Goal: Task Accomplishment & Management: Use online tool/utility

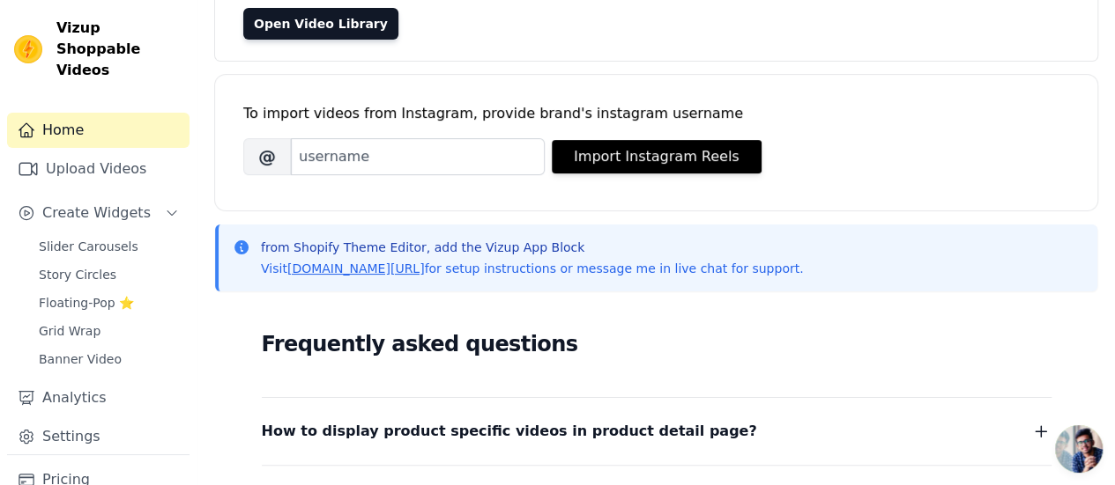
scroll to position [176, 0]
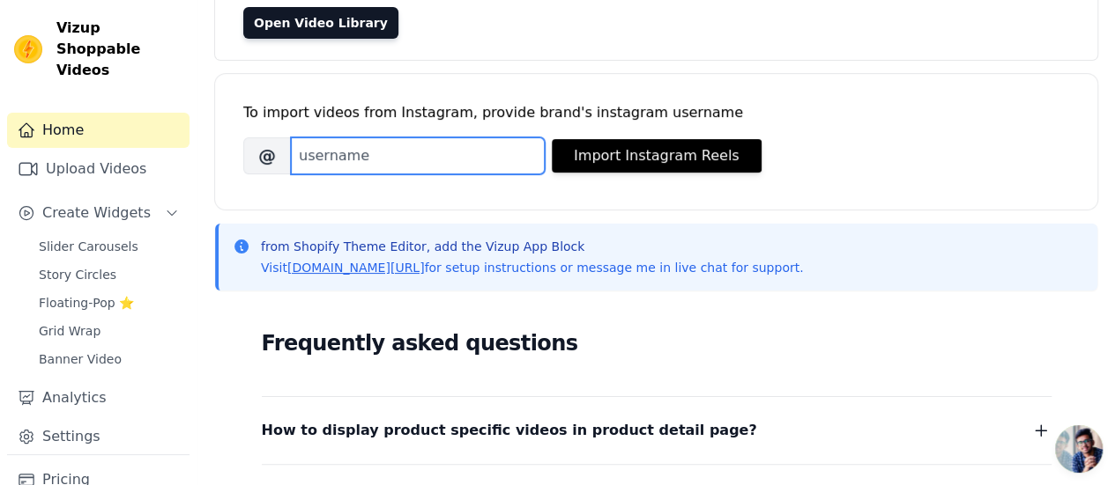
click at [401, 148] on input "Brand's Instagram Username" at bounding box center [418, 155] width 254 height 37
paste input "https://www.instagram.com/posh.pixiefashion/"
drag, startPoint x: 421, startPoint y: 159, endPoint x: 284, endPoint y: 156, distance: 137.5
click at [284, 156] on div "@ https://www.instagram.com/posh.pixiefashion/" at bounding box center [393, 155] width 301 height 37
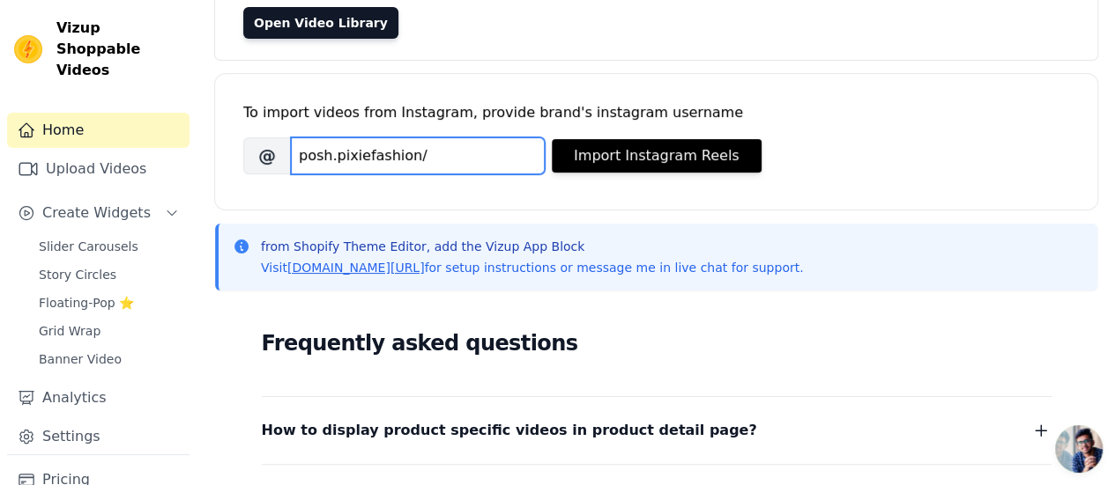
click at [428, 155] on input "posh.pixiefashion/" at bounding box center [418, 155] width 254 height 37
type input "posh.pixiefashion"
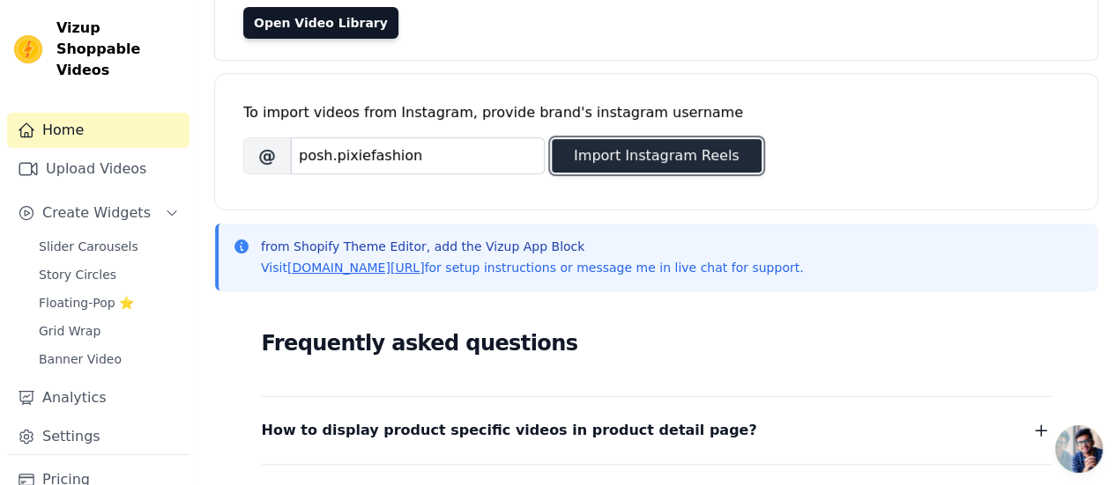
click at [639, 149] on button "Import Instagram Reels" at bounding box center [657, 155] width 210 height 33
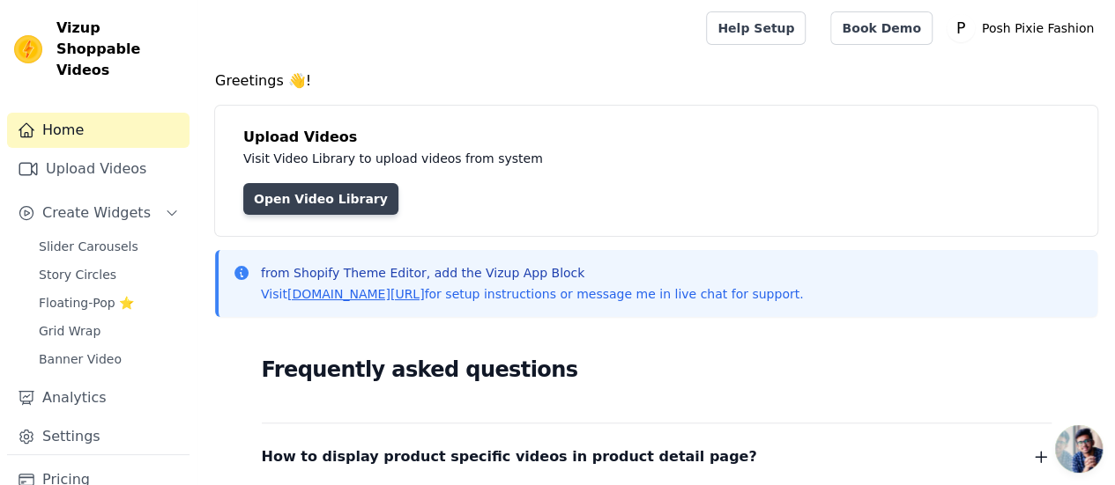
click at [311, 189] on link "Open Video Library" at bounding box center [320, 199] width 155 height 32
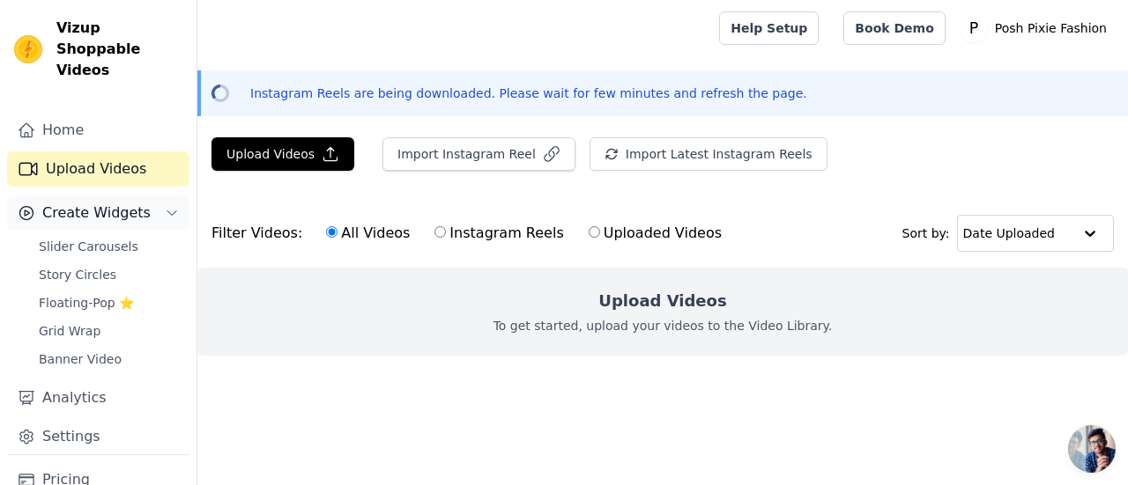
click at [127, 203] on span "Create Widgets" at bounding box center [96, 213] width 108 height 21
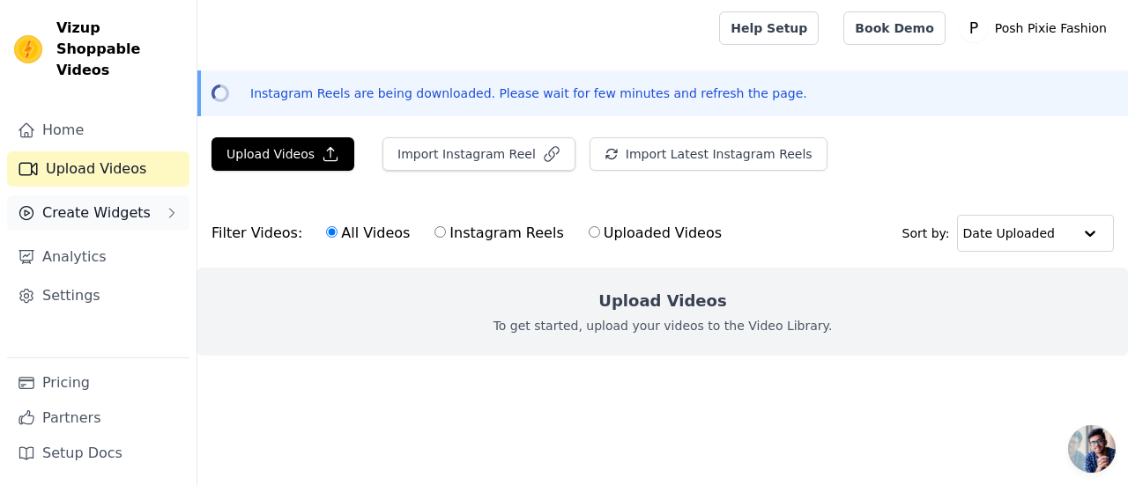
click at [127, 203] on span "Create Widgets" at bounding box center [96, 213] width 108 height 21
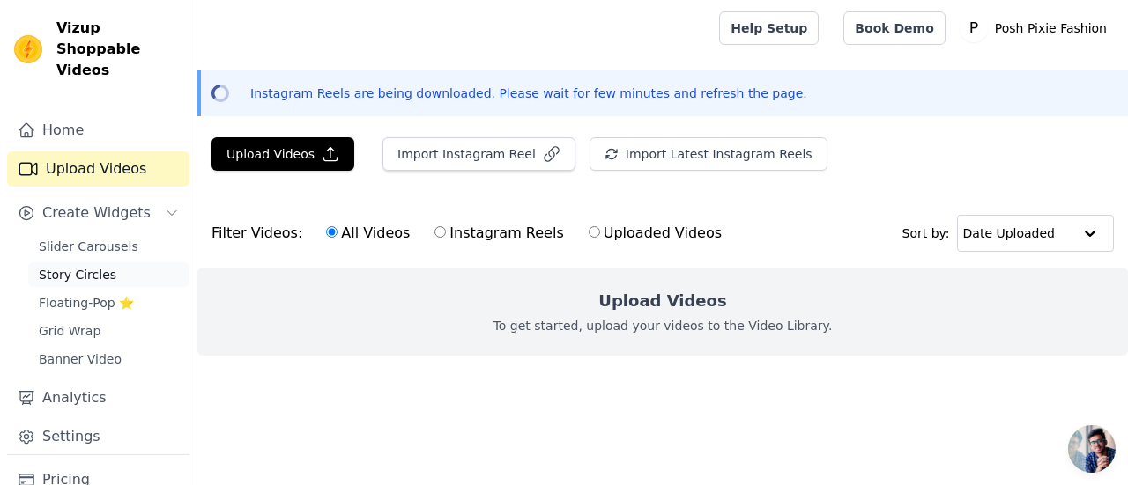
click at [95, 266] on span "Story Circles" at bounding box center [78, 275] width 78 height 18
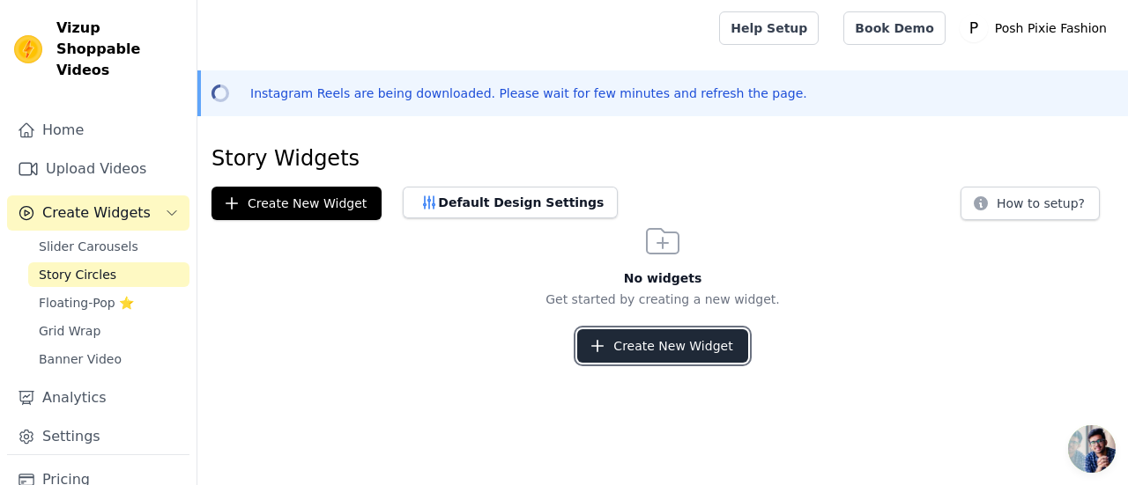
click at [667, 341] on button "Create New Widget" at bounding box center [662, 346] width 170 height 33
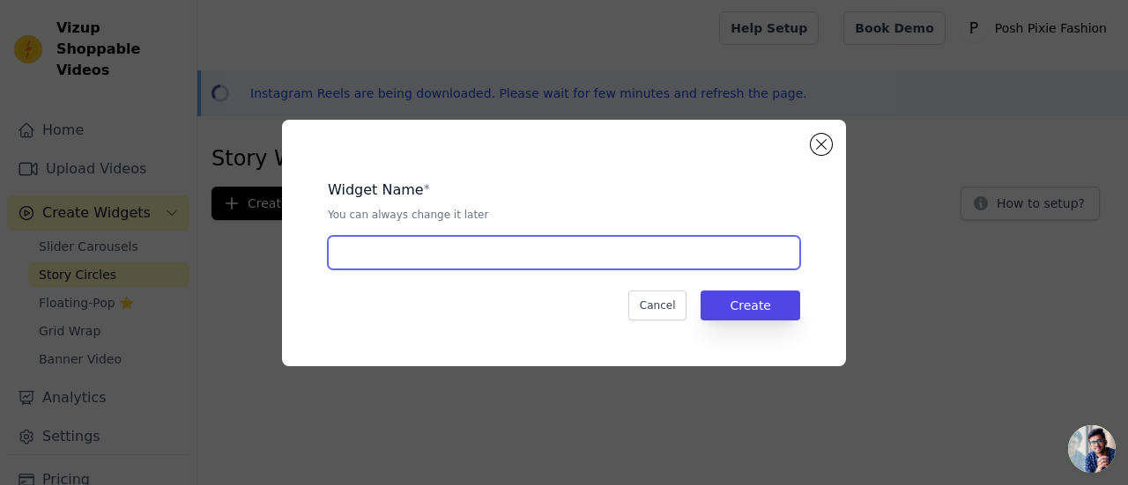
click at [421, 248] on input "text" at bounding box center [564, 252] width 472 height 33
type input "Posh Pixie Fashion"
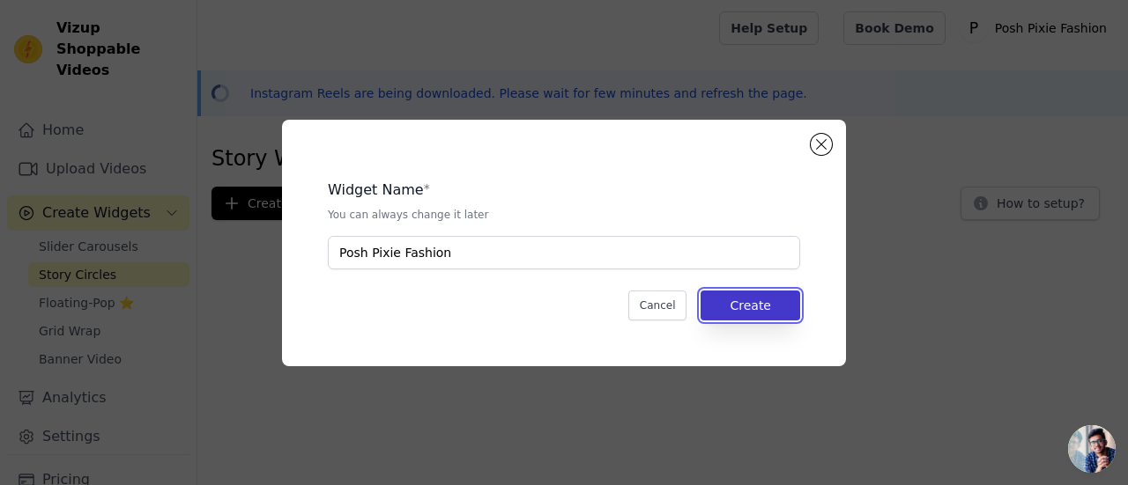
click at [739, 308] on button "Create" at bounding box center [750, 306] width 100 height 30
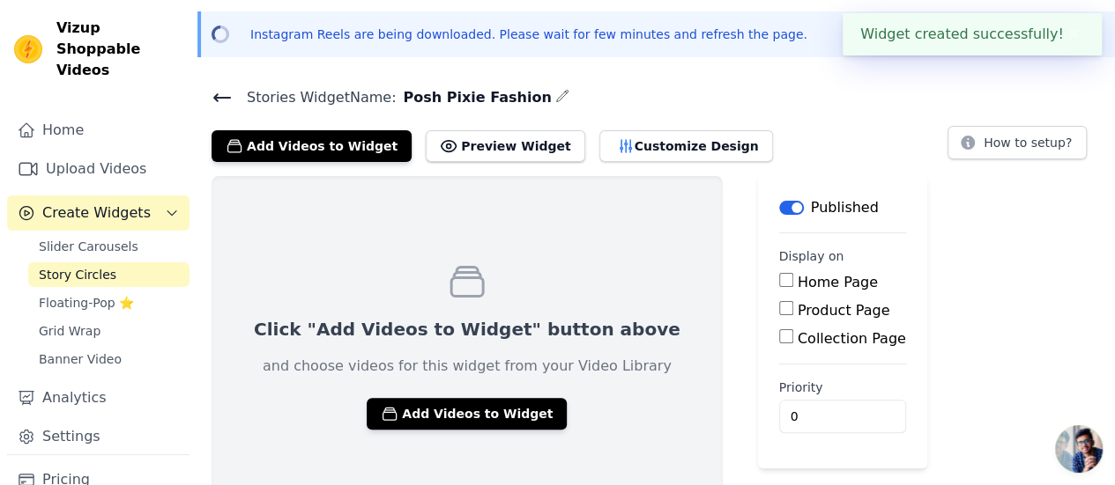
scroll to position [86, 0]
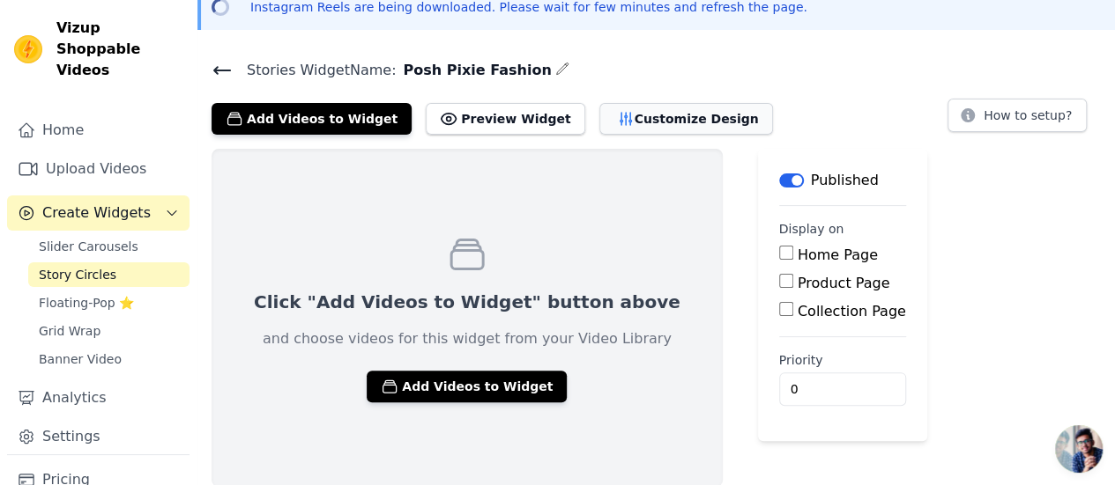
click at [618, 130] on button "Customize Design" at bounding box center [686, 119] width 174 height 32
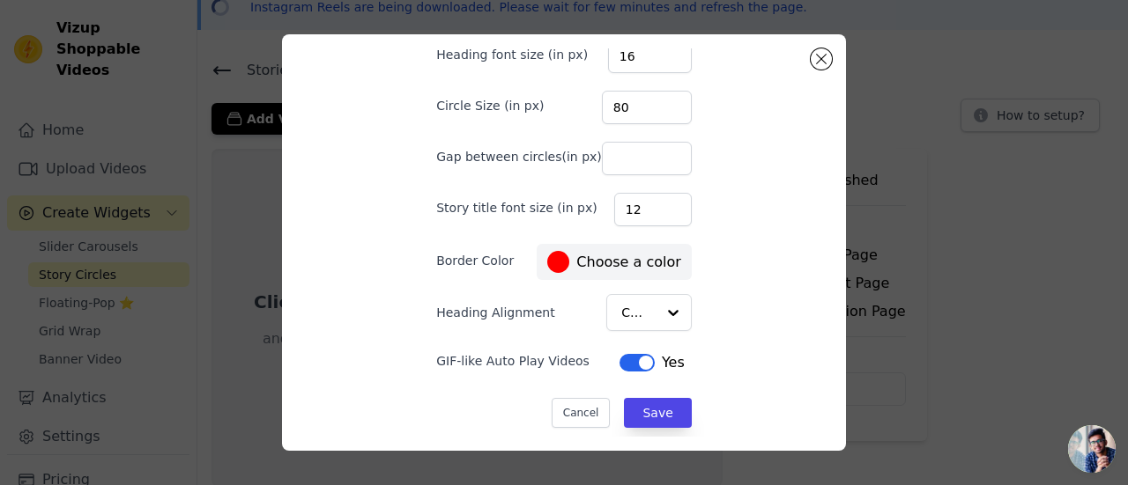
scroll to position [143, 0]
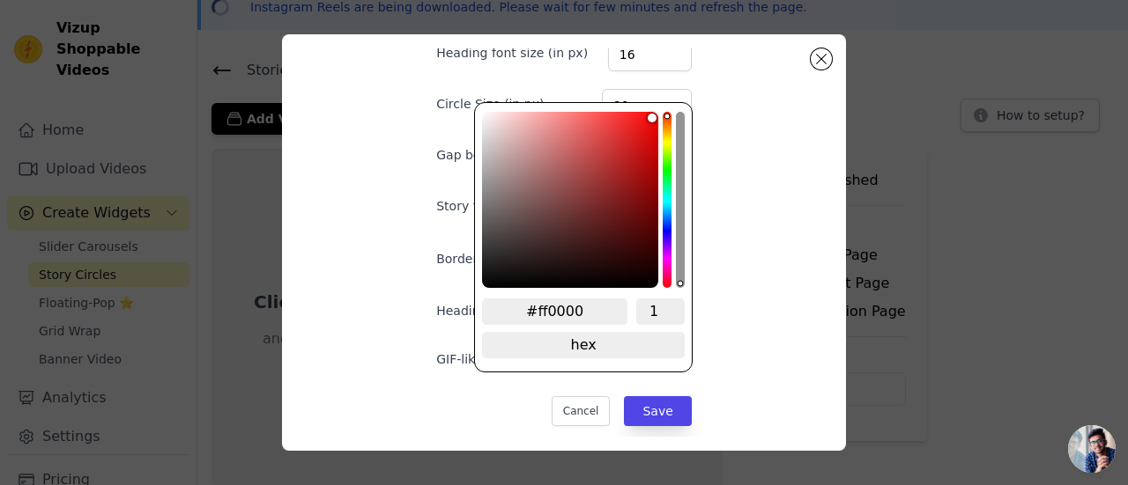
click at [548, 257] on div "Desktop Mobile Heading Heading font size (in px) 16 Circle Size (in px) 80 Gap …" at bounding box center [564, 100] width 312 height 389
type input "#00d9ff"
click at [667, 204] on div "hue channel" at bounding box center [667, 200] width 9 height 176
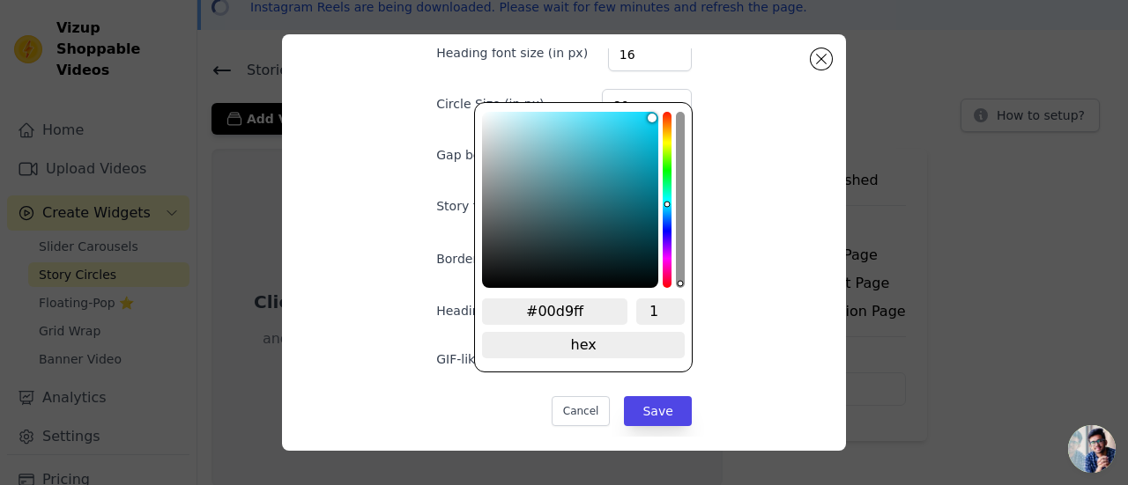
type input "#0073ff"
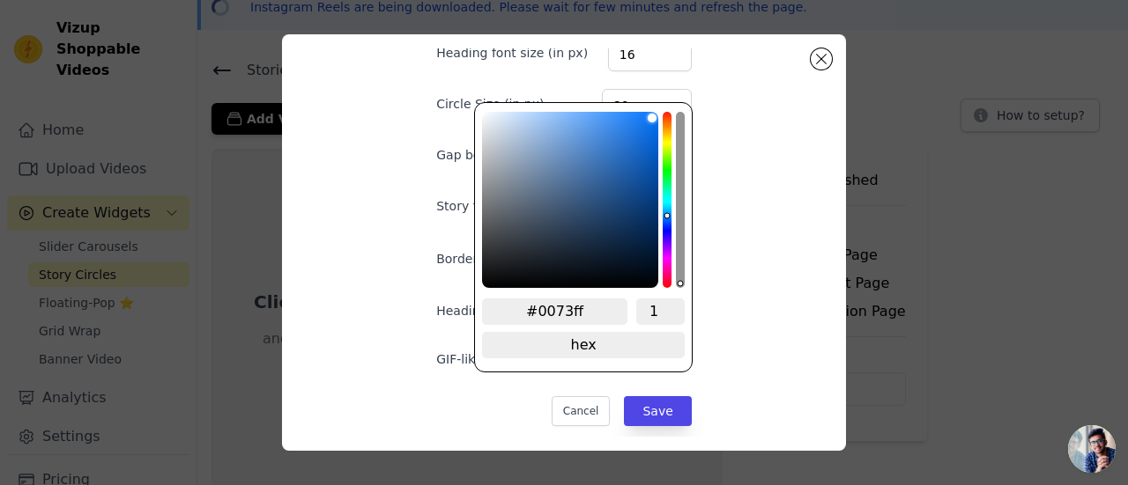
click at [666, 216] on div "hue channel" at bounding box center [667, 200] width 9 height 176
type input "#00ffff"
click at [666, 200] on div "hue channel" at bounding box center [667, 200] width 9 height 176
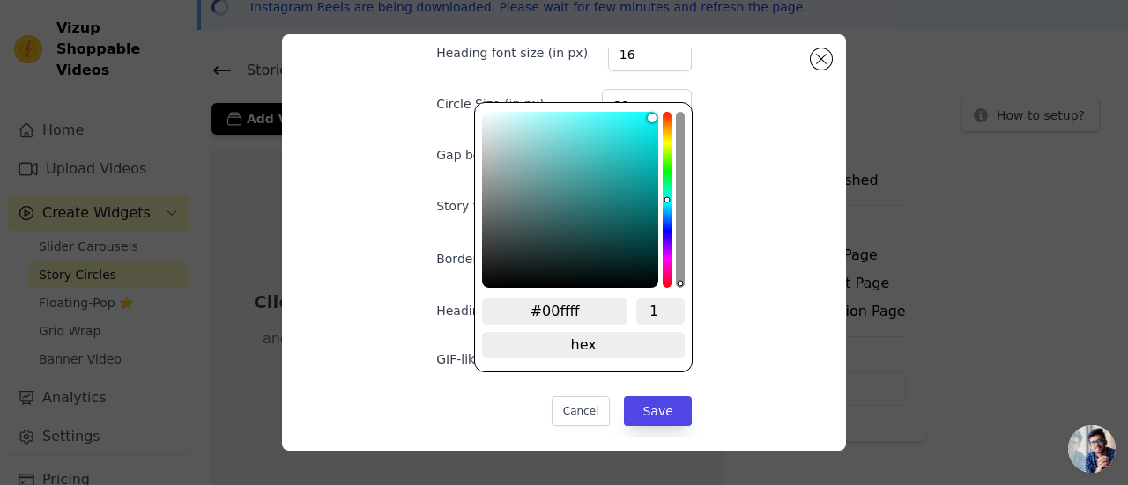
type input "#095c5c"
type input "#075a5a"
click at [644, 226] on div "color picker" at bounding box center [570, 200] width 176 height 176
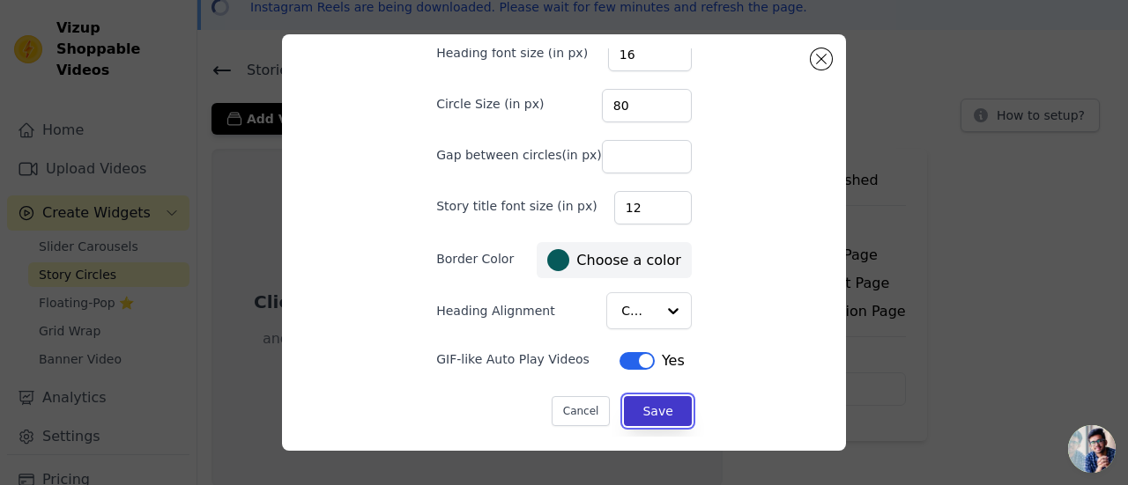
click at [646, 401] on button "Save" at bounding box center [657, 411] width 67 height 30
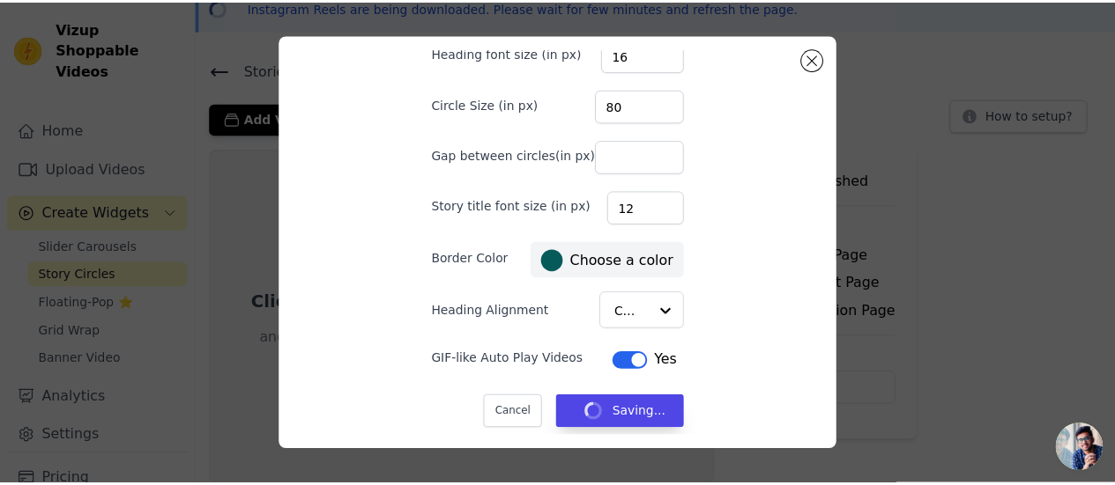
scroll to position [86, 0]
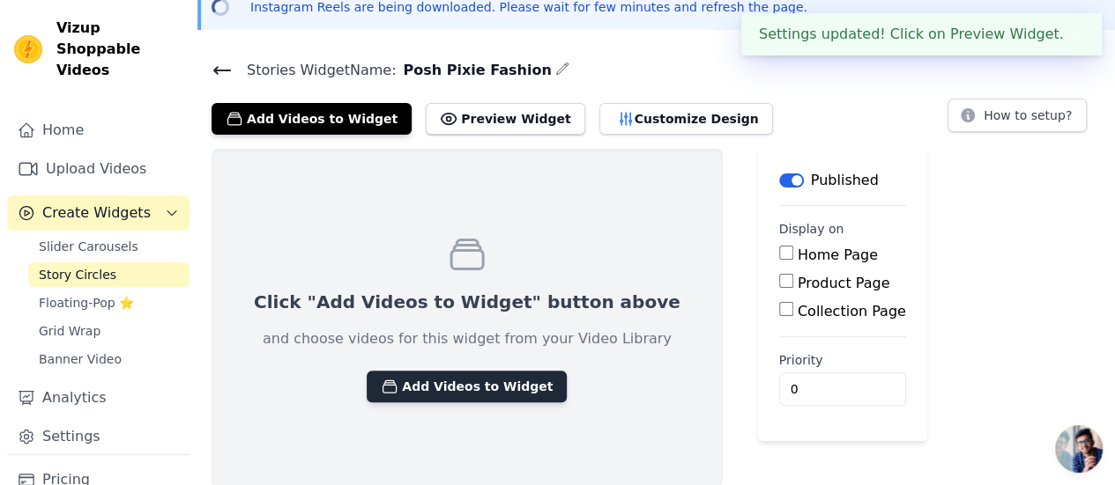
click at [426, 376] on button "Add Videos to Widget" at bounding box center [467, 387] width 200 height 32
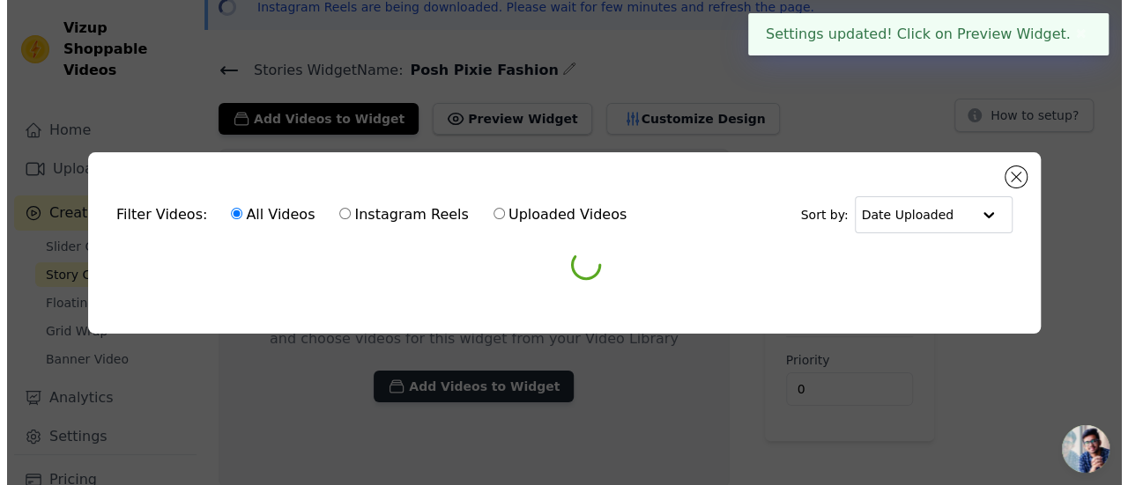
scroll to position [0, 0]
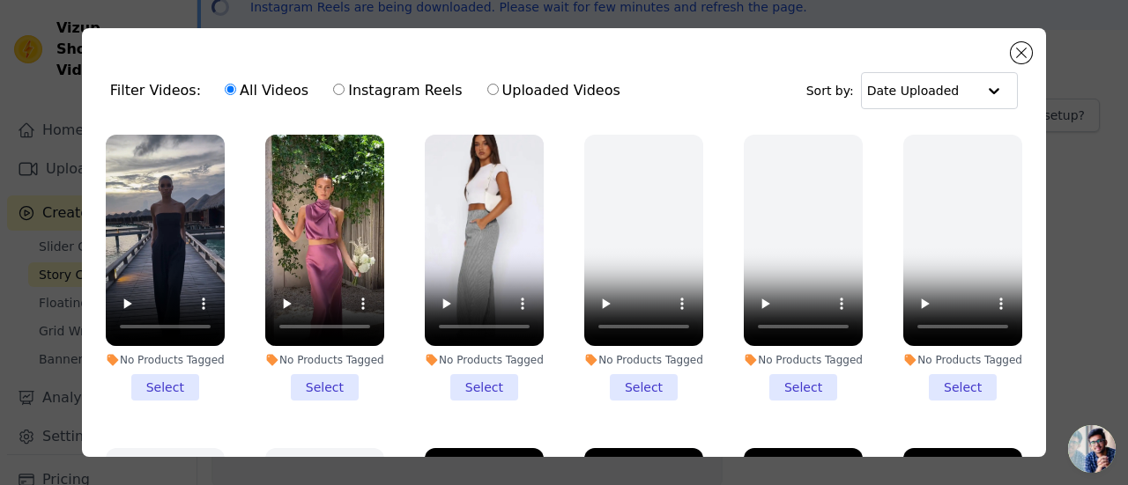
click at [159, 378] on li "No Products Tagged Select" at bounding box center [165, 268] width 119 height 266
click at [0, 0] on input "No Products Tagged Select" at bounding box center [0, 0] width 0 height 0
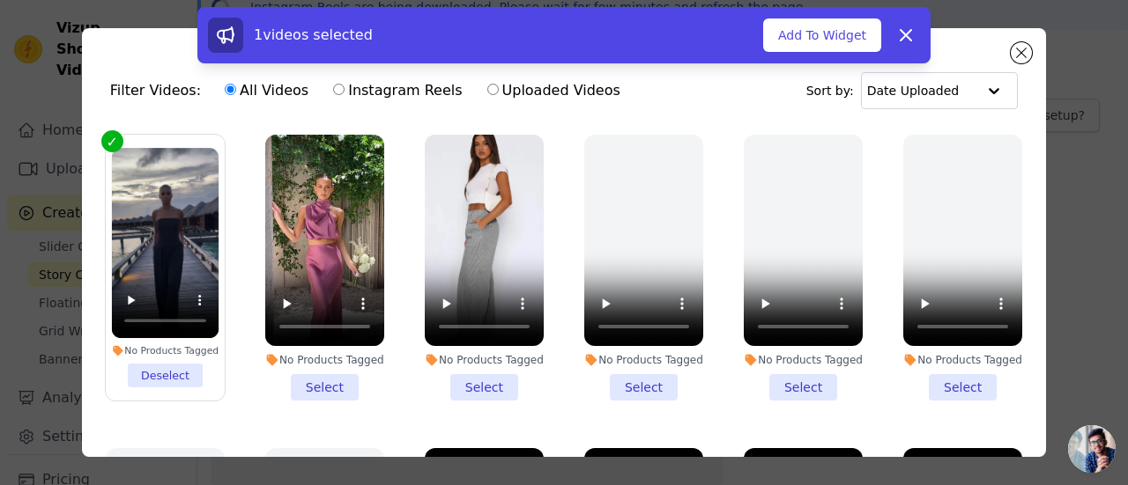
click at [314, 372] on li "No Products Tagged Select" at bounding box center [324, 268] width 119 height 266
click at [0, 0] on input "No Products Tagged Select" at bounding box center [0, 0] width 0 height 0
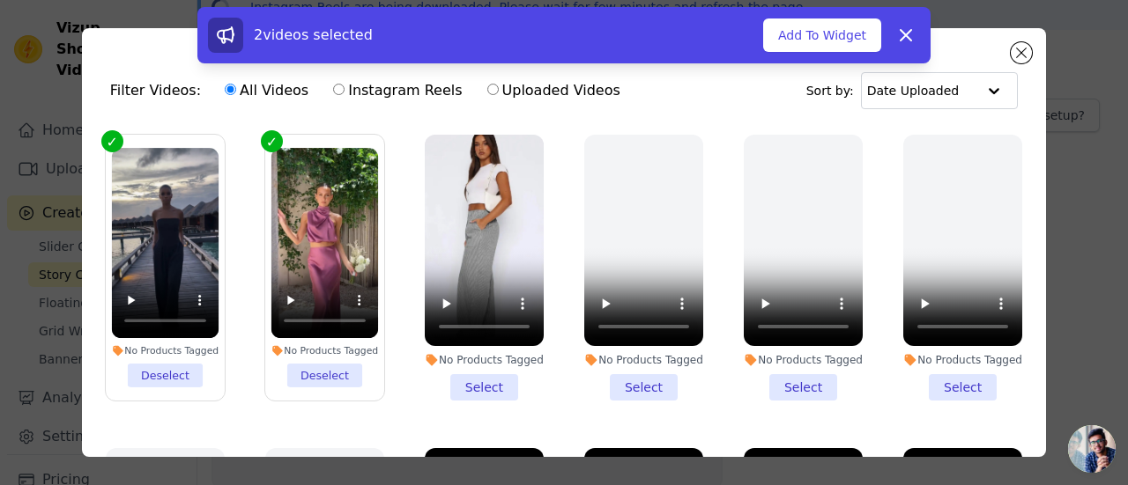
click at [478, 373] on li "No Products Tagged Select" at bounding box center [484, 268] width 119 height 266
click at [0, 0] on input "No Products Tagged Select" at bounding box center [0, 0] width 0 height 0
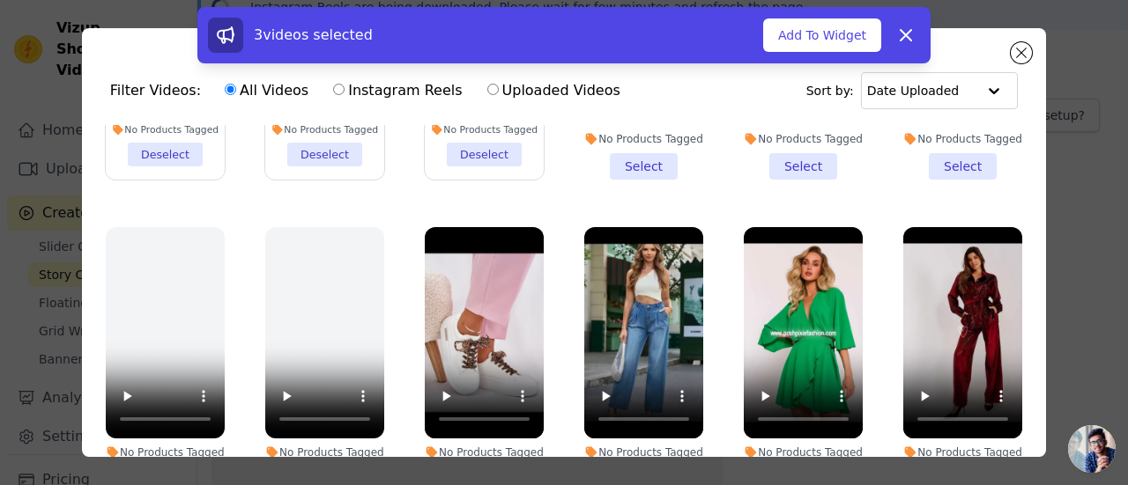
scroll to position [152, 0]
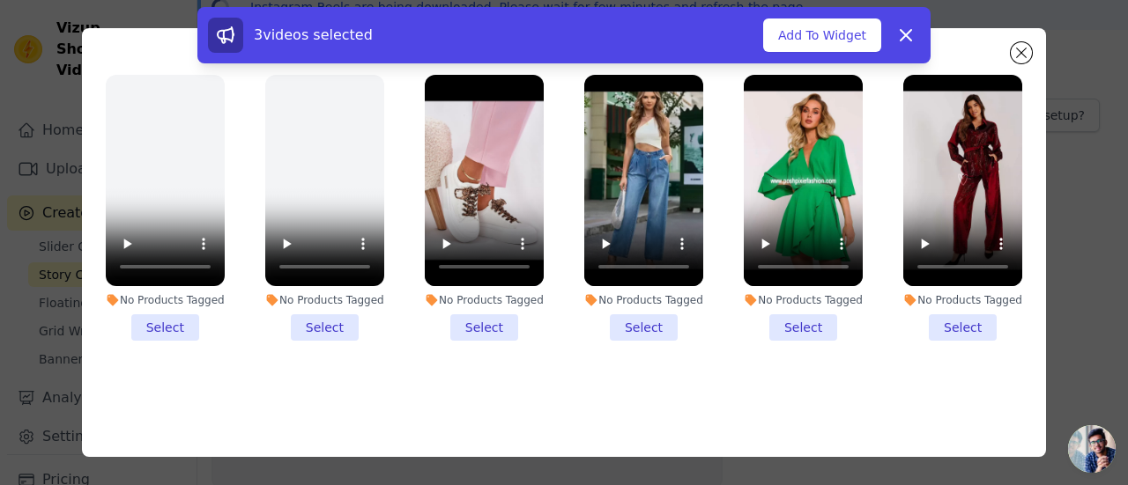
click at [622, 313] on li "No Products Tagged Select" at bounding box center [643, 208] width 119 height 266
click at [0, 0] on input "No Products Tagged Select" at bounding box center [0, 0] width 0 height 0
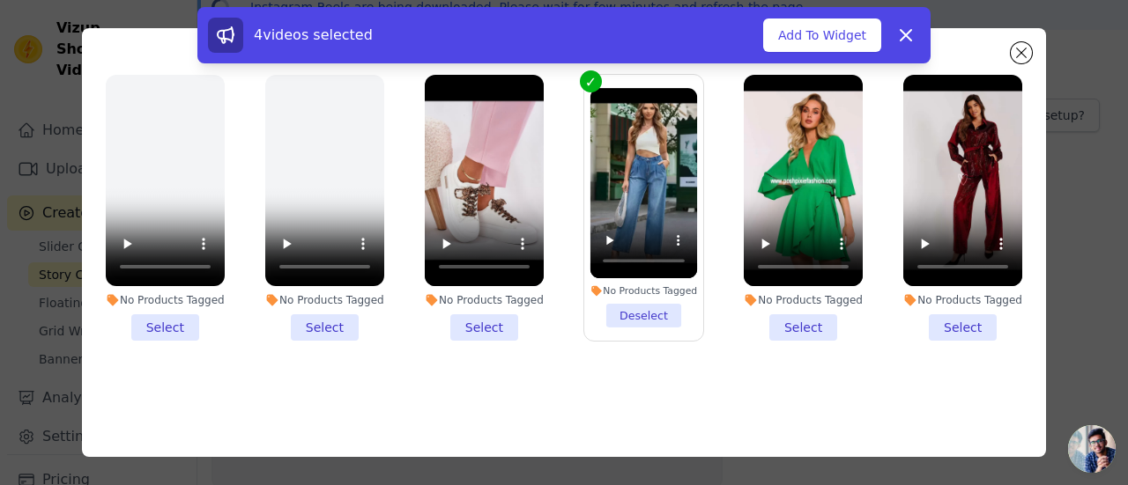
click at [465, 310] on li "No Products Tagged Select" at bounding box center [484, 208] width 119 height 266
click at [0, 0] on input "No Products Tagged Select" at bounding box center [0, 0] width 0 height 0
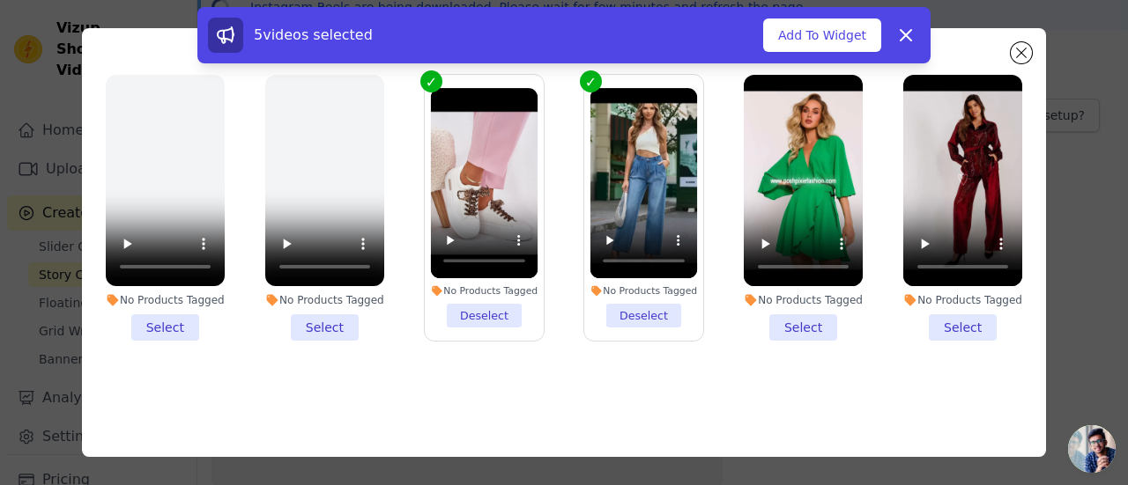
click at [788, 315] on li "No Products Tagged Select" at bounding box center [803, 208] width 119 height 266
click at [0, 0] on input "No Products Tagged Select" at bounding box center [0, 0] width 0 height 0
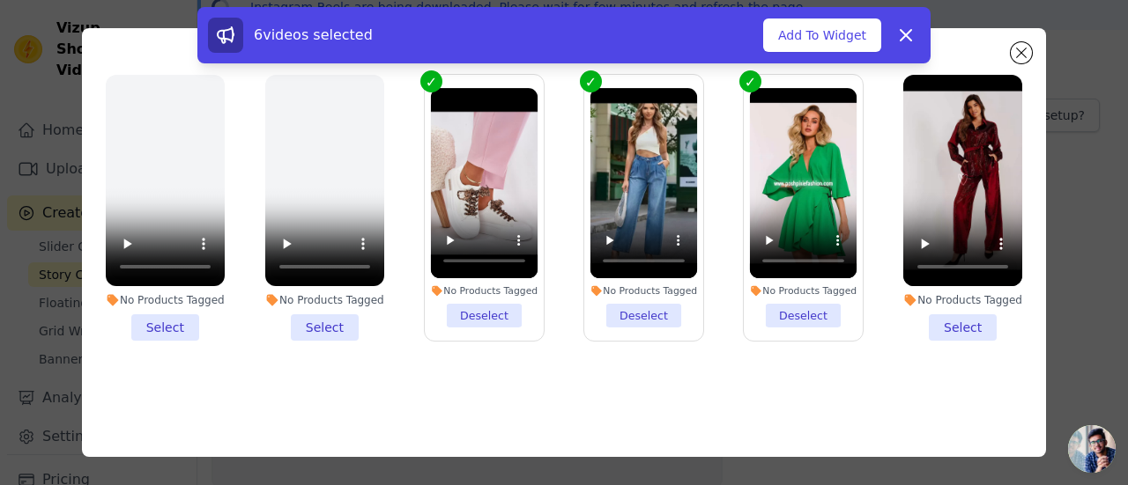
click at [939, 315] on li "No Products Tagged Select" at bounding box center [962, 208] width 119 height 266
click at [0, 0] on input "No Products Tagged Select" at bounding box center [0, 0] width 0 height 0
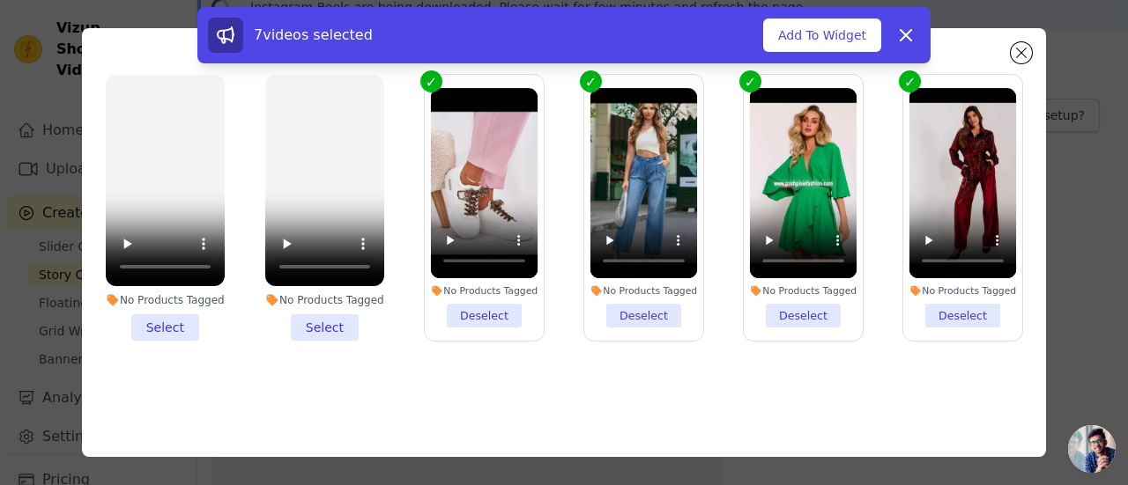
scroll to position [0, 0]
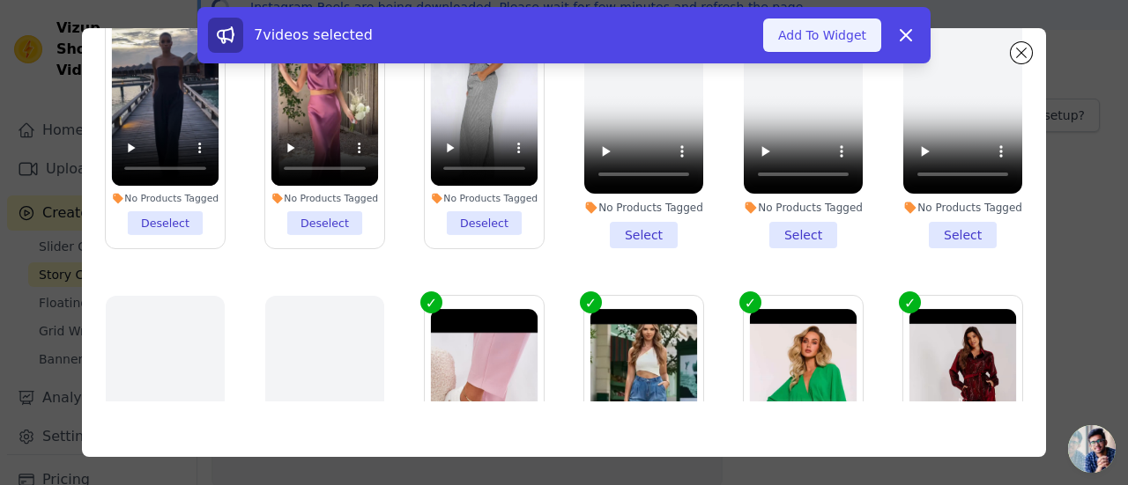
click at [818, 36] on button "Add To Widget" at bounding box center [822, 35] width 118 height 33
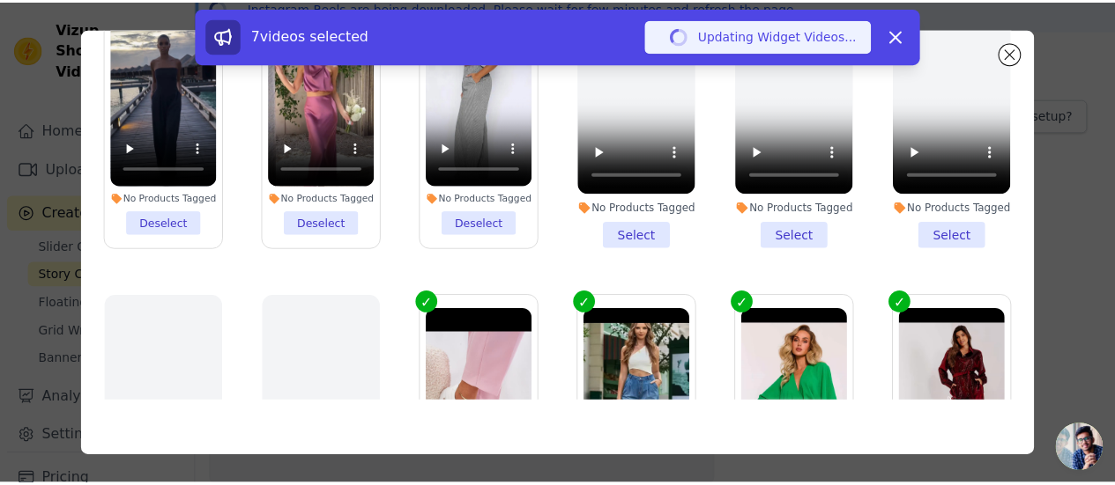
scroll to position [86, 0]
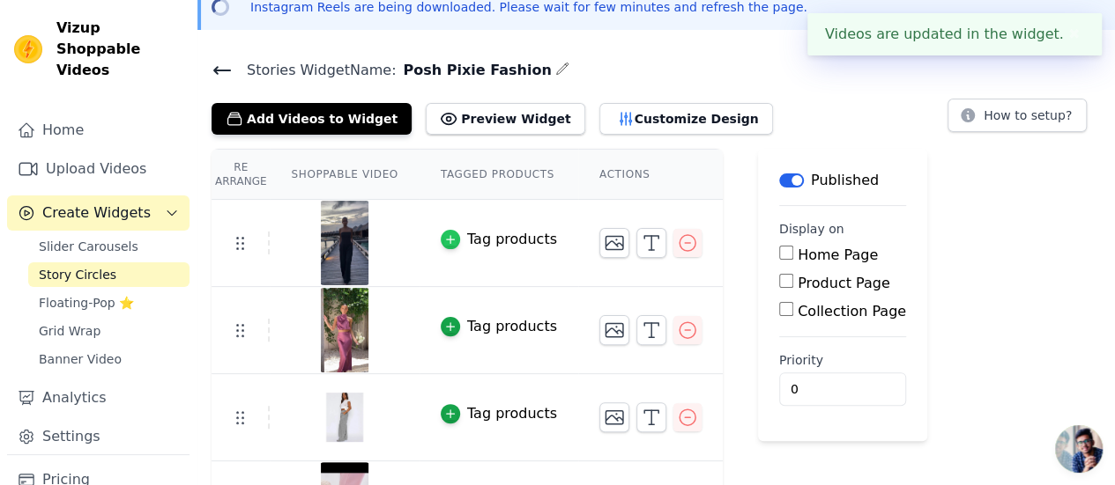
click at [444, 237] on icon "button" at bounding box center [450, 239] width 12 height 12
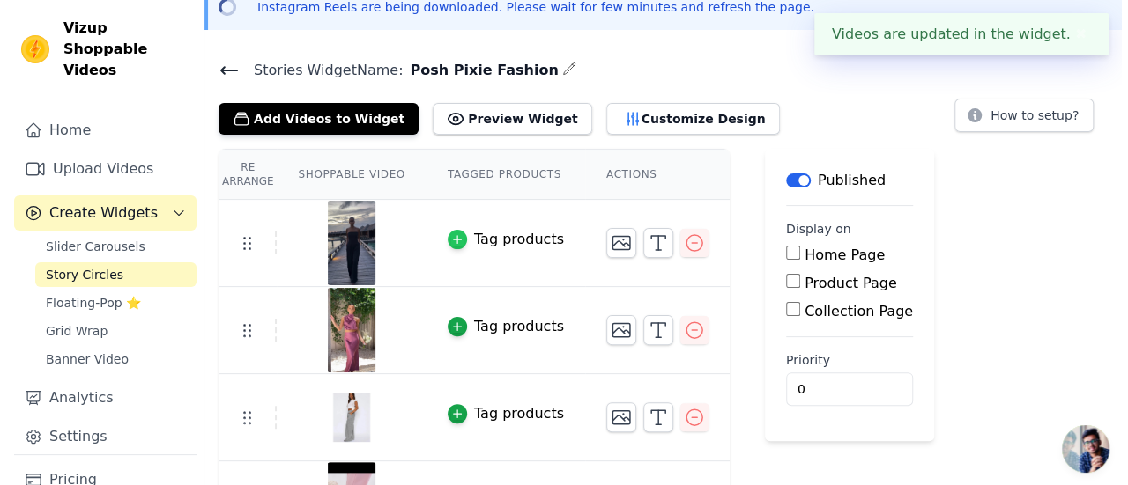
scroll to position [0, 0]
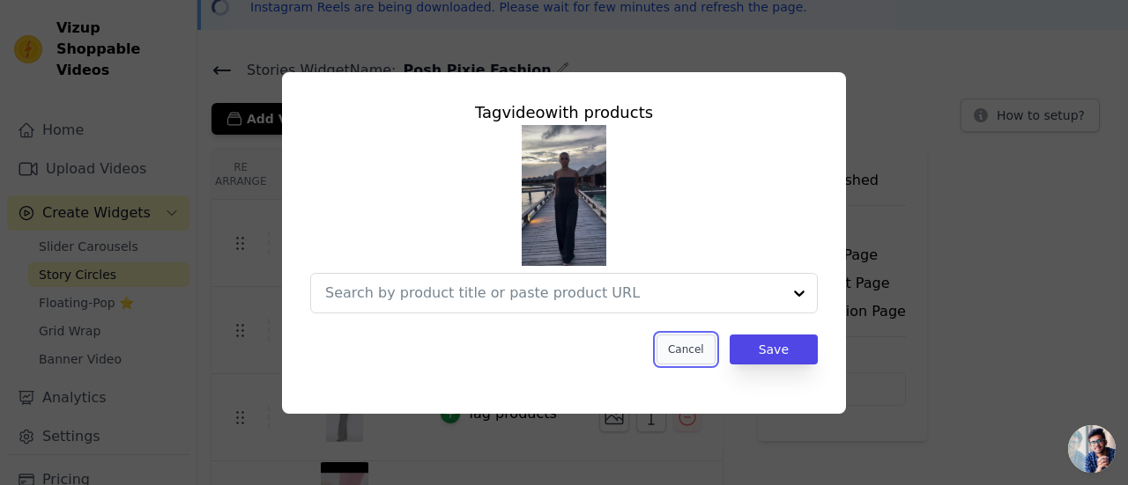
click at [685, 352] on button "Cancel" at bounding box center [685, 350] width 59 height 30
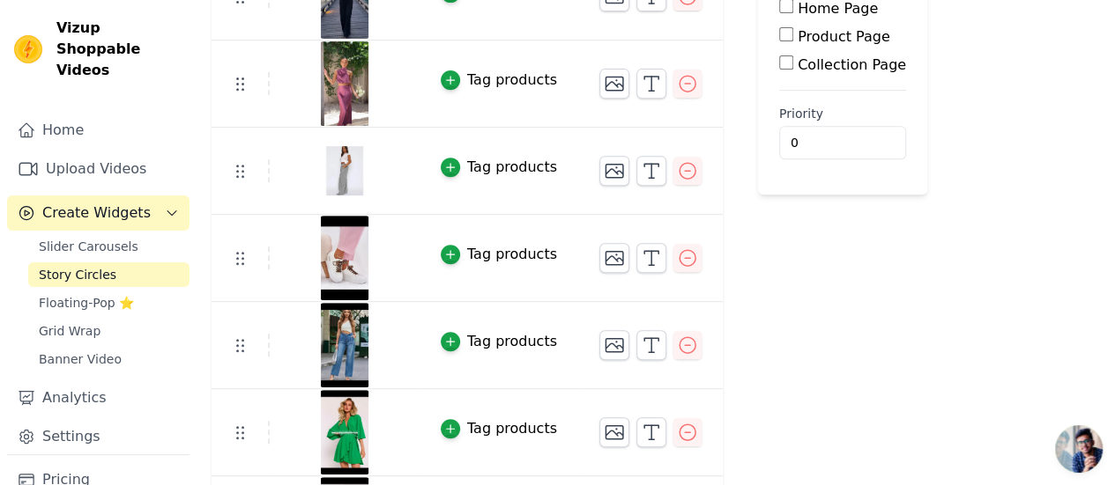
scroll to position [407, 0]
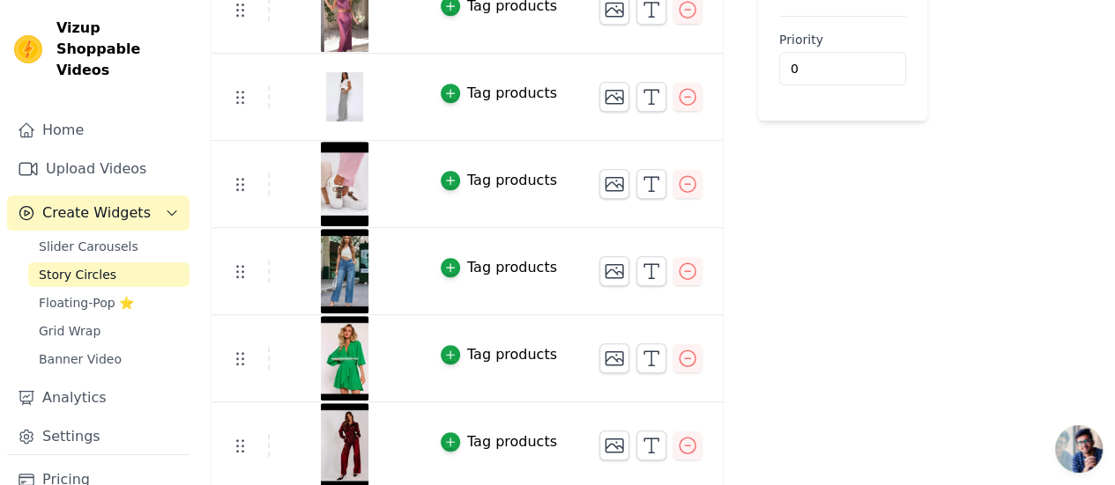
click at [470, 175] on div "Tag products" at bounding box center [512, 180] width 90 height 21
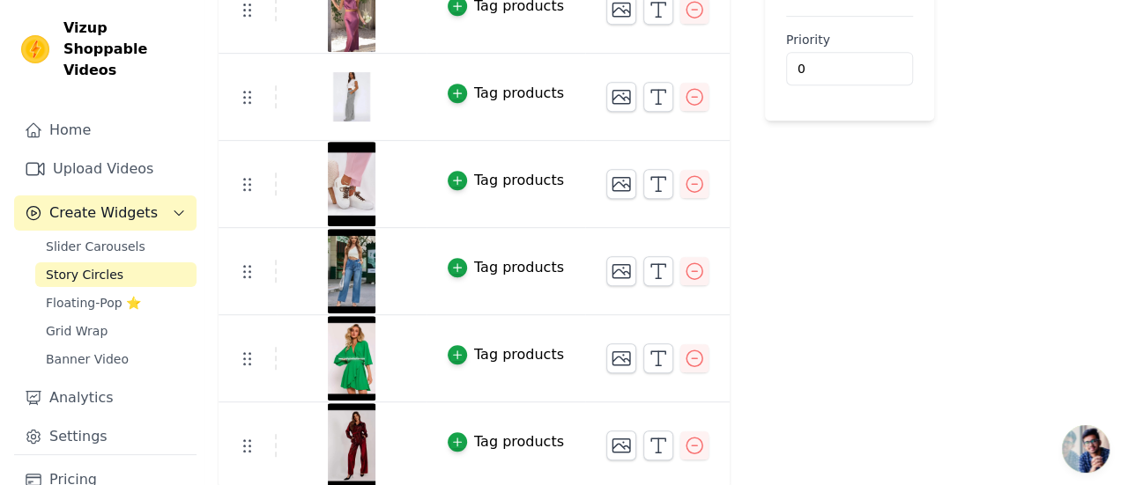
scroll to position [0, 0]
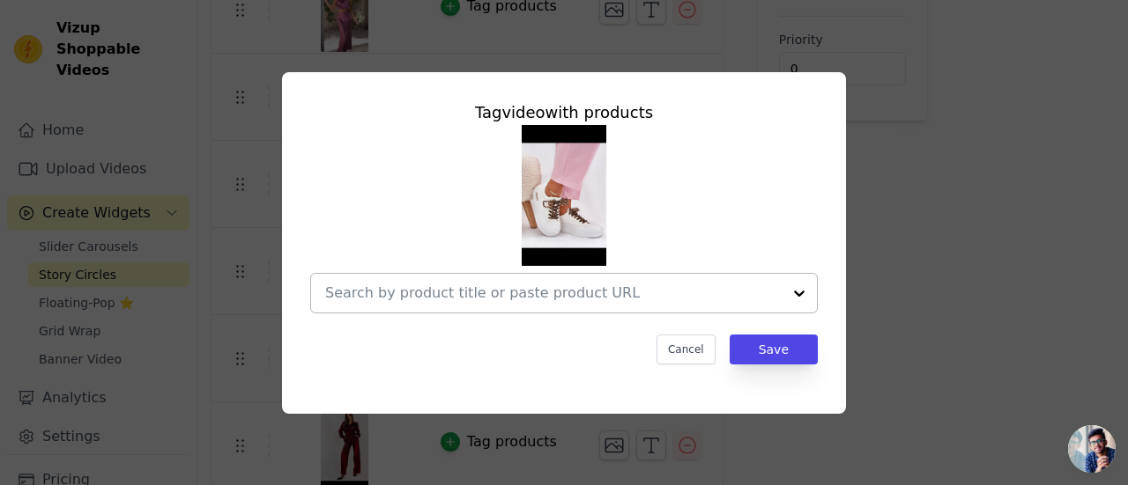
click at [472, 290] on input "text" at bounding box center [553, 293] width 456 height 21
click at [927, 116] on div "Tag video with products Cancel Save" at bounding box center [563, 243] width 1071 height 398
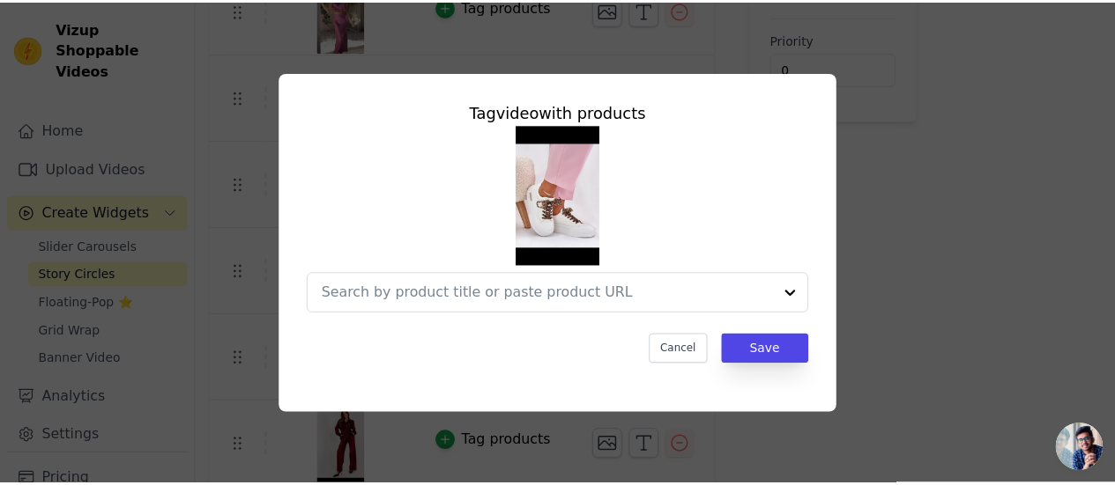
scroll to position [407, 0]
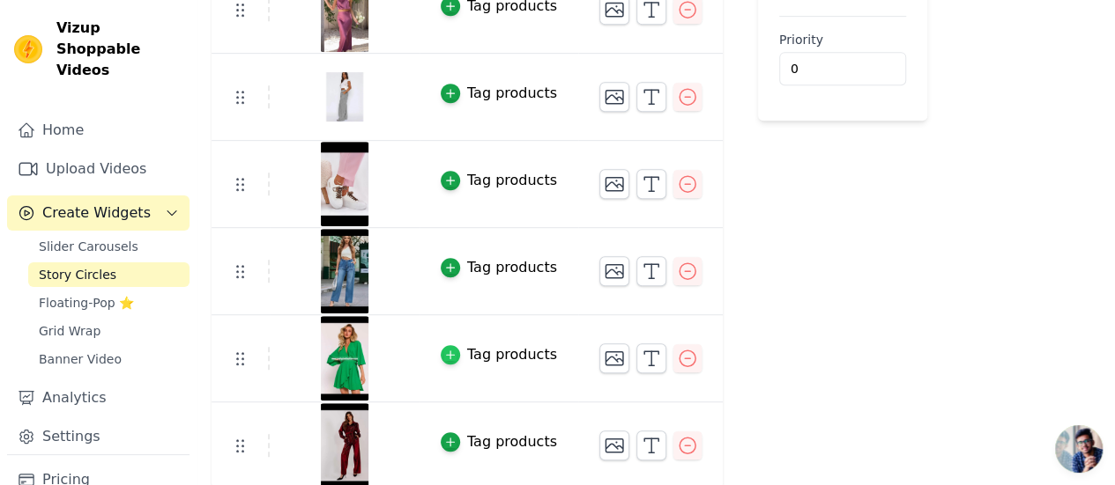
click at [444, 349] on icon "button" at bounding box center [450, 355] width 12 height 12
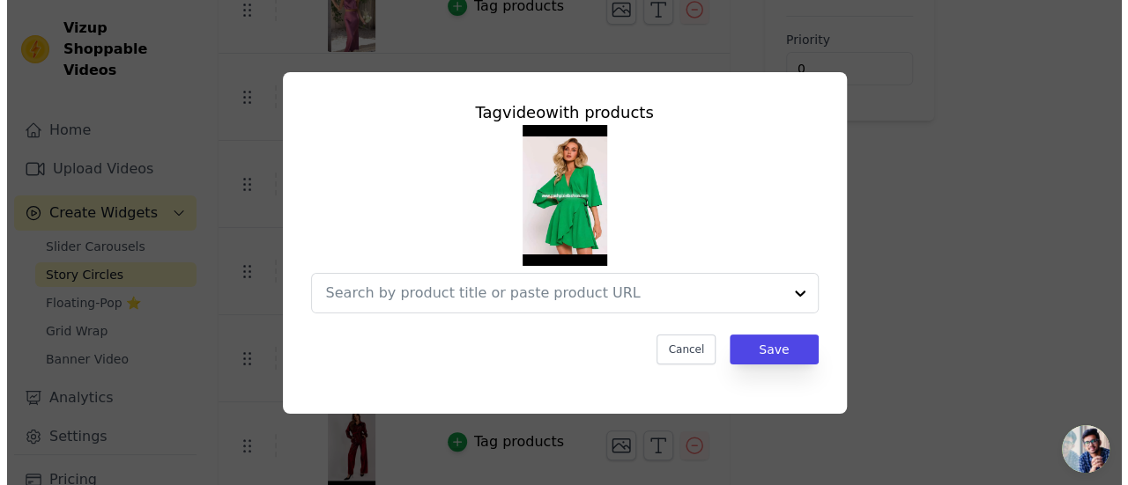
scroll to position [0, 0]
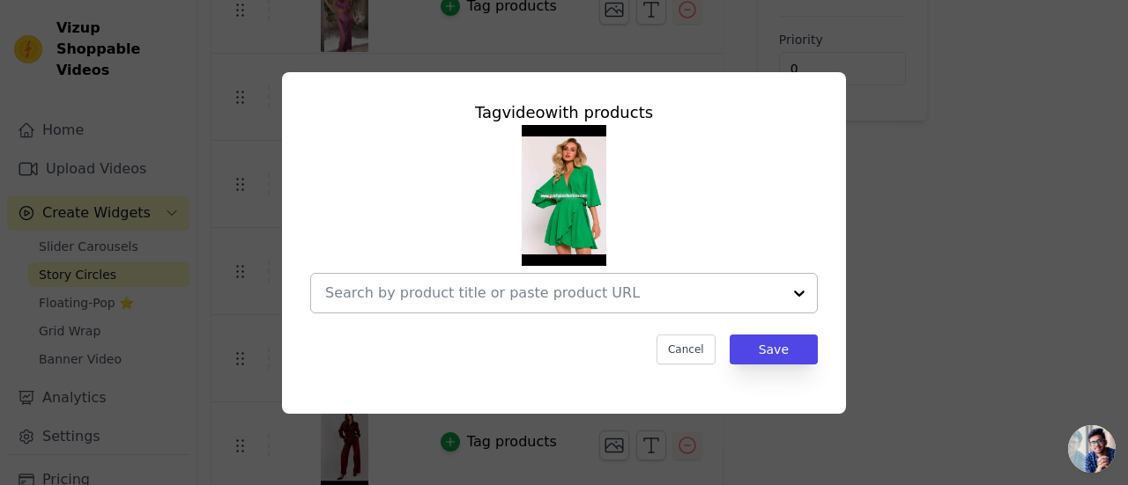
click at [437, 302] on input "text" at bounding box center [553, 293] width 456 height 21
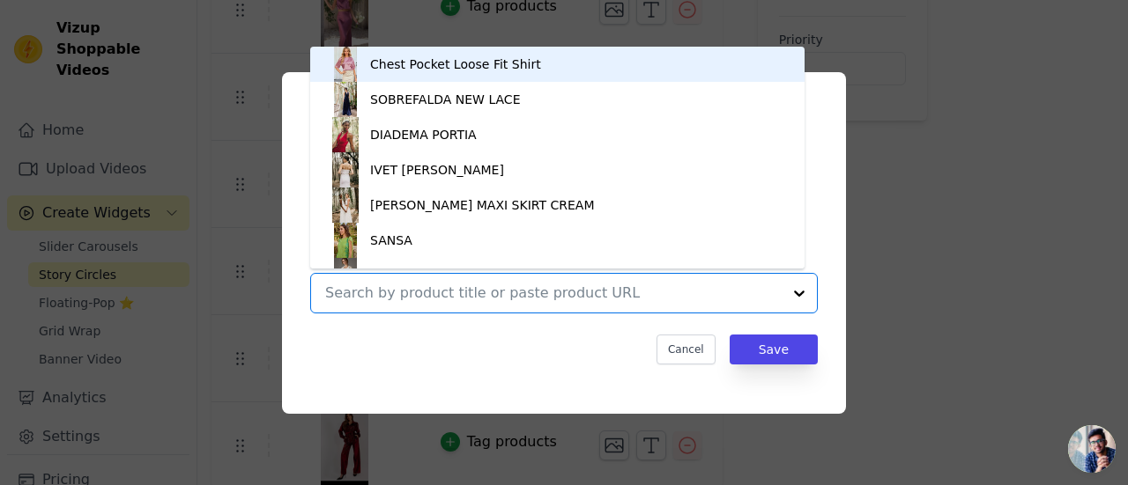
paste input "[URL][DOMAIN_NAME]"
type input "[URL][DOMAIN_NAME]"
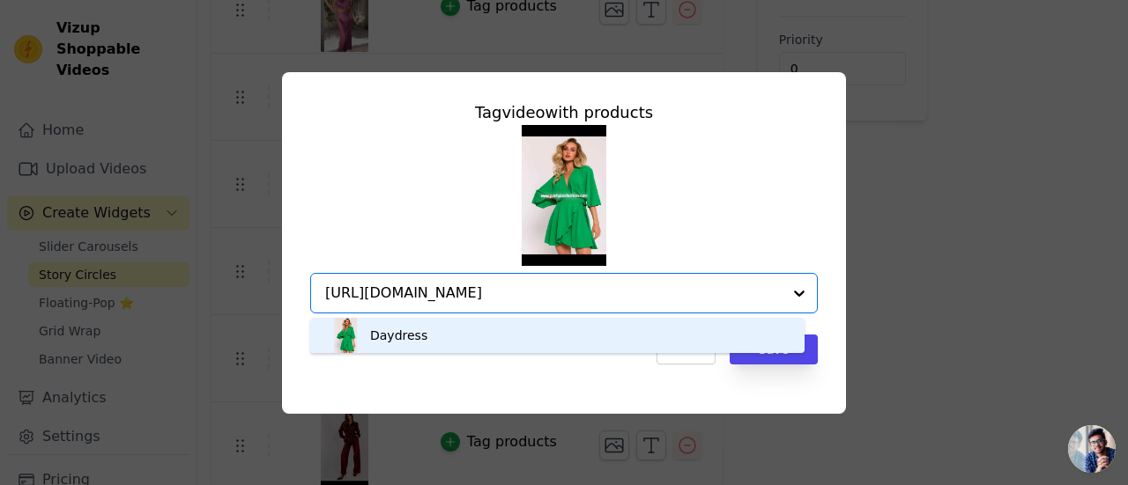
click at [560, 335] on div "Daydress" at bounding box center [557, 335] width 459 height 35
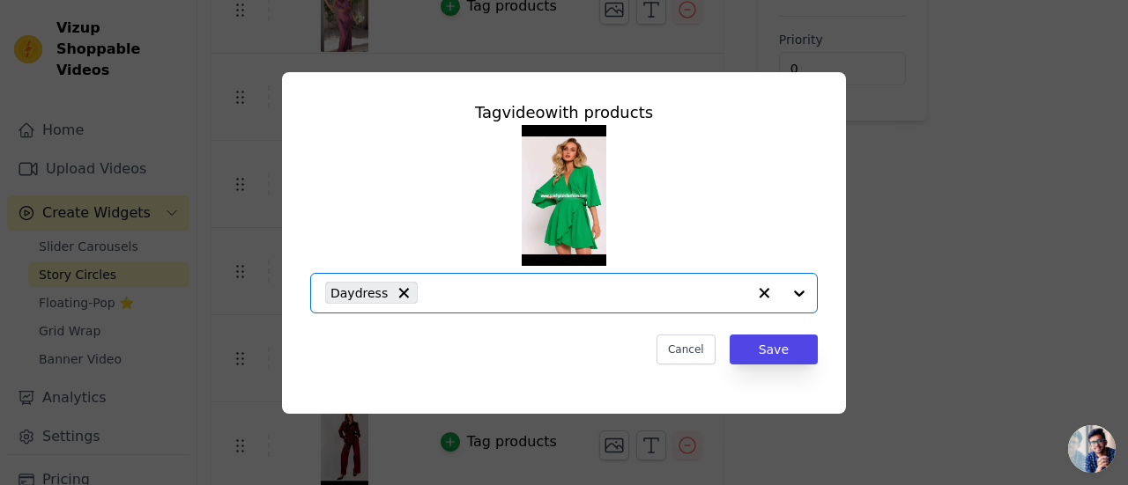
scroll to position [0, 0]
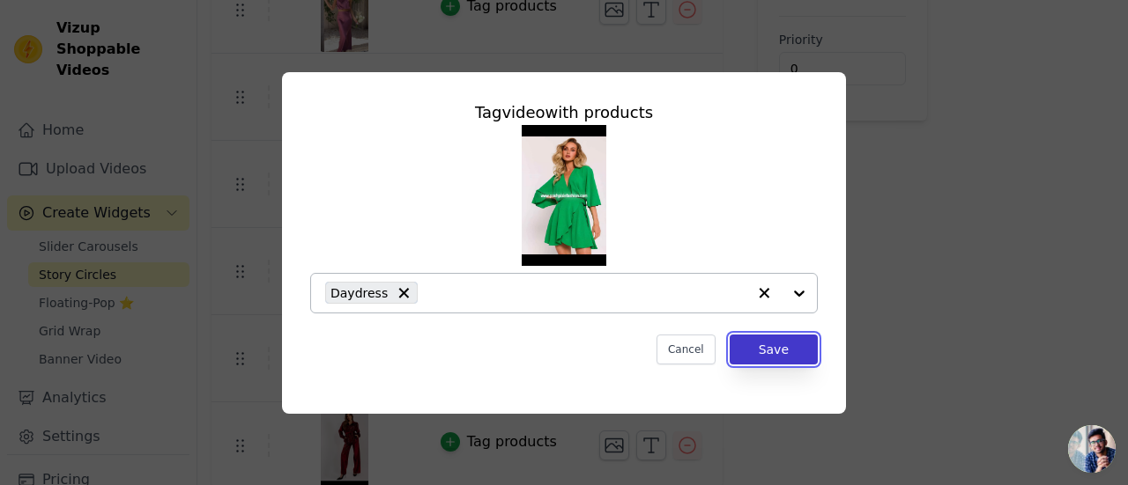
click at [765, 347] on button "Save" at bounding box center [774, 350] width 88 height 30
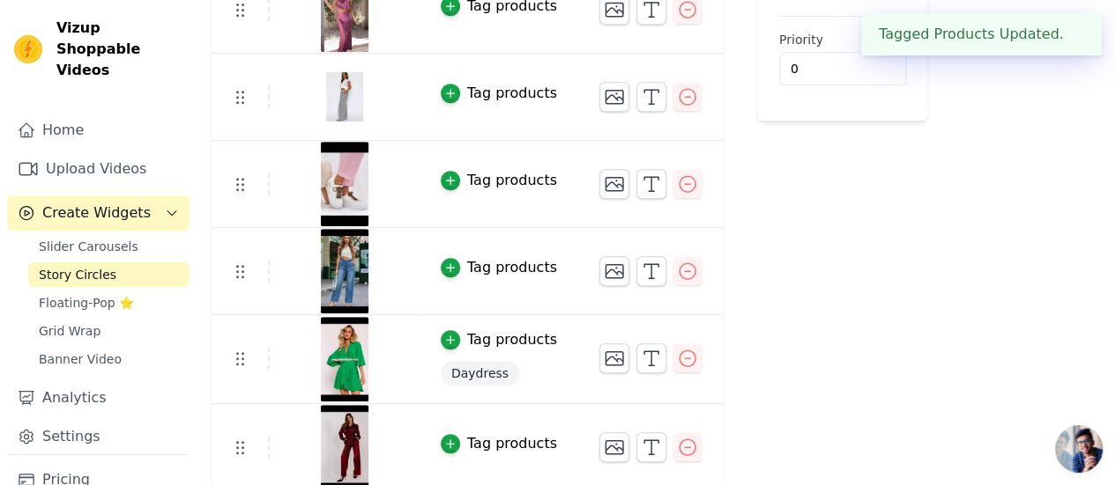
scroll to position [409, 0]
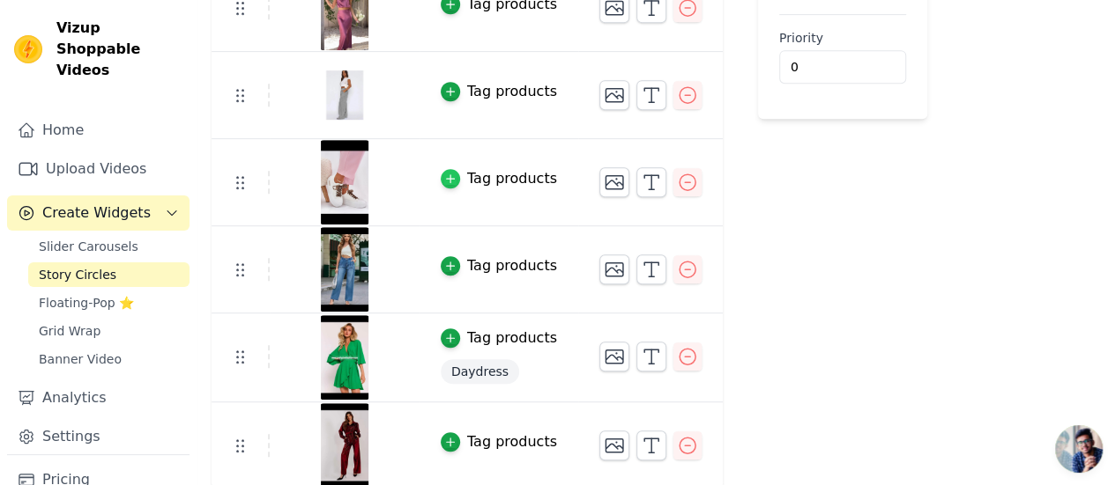
click at [444, 174] on icon "button" at bounding box center [450, 179] width 12 height 12
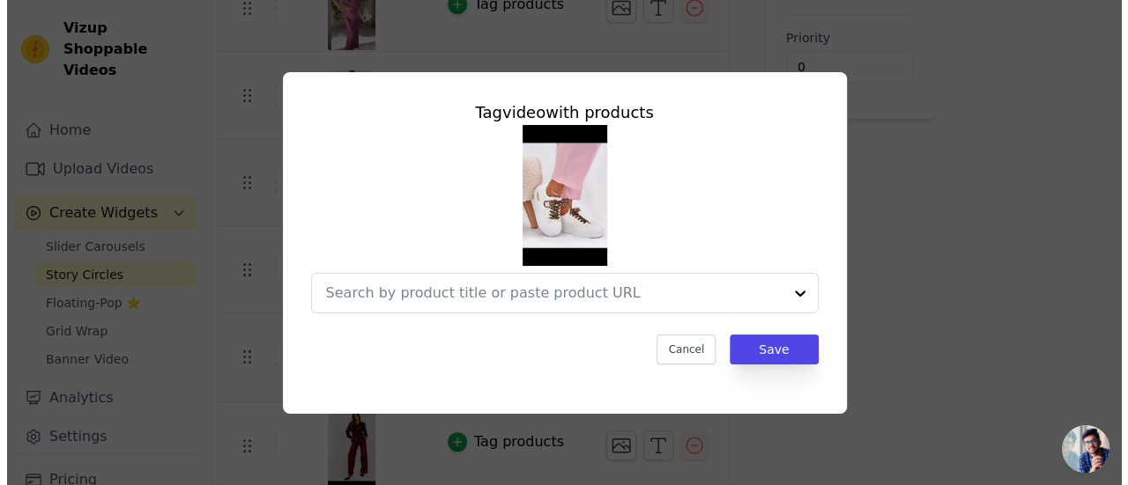
scroll to position [0, 0]
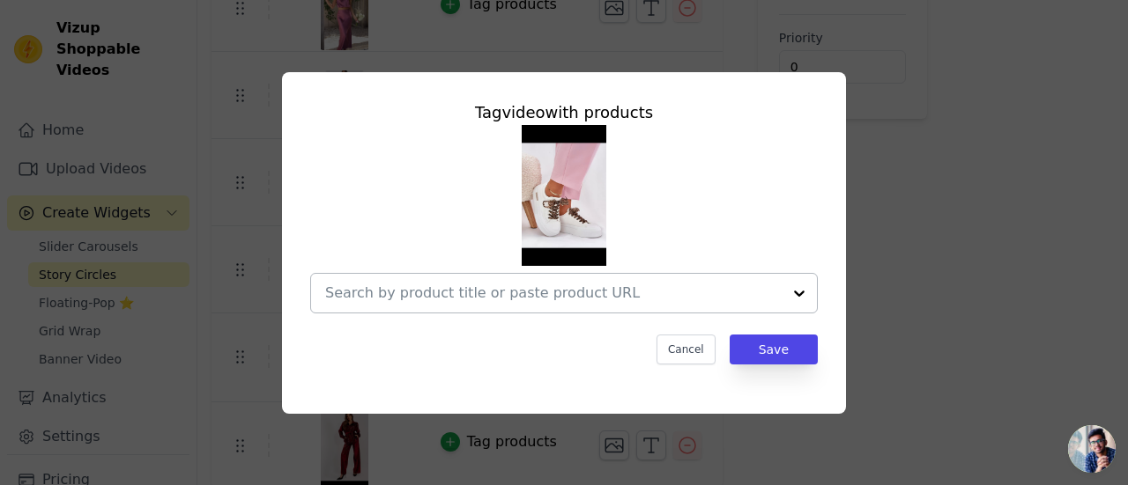
click at [477, 291] on input "text" at bounding box center [553, 293] width 456 height 21
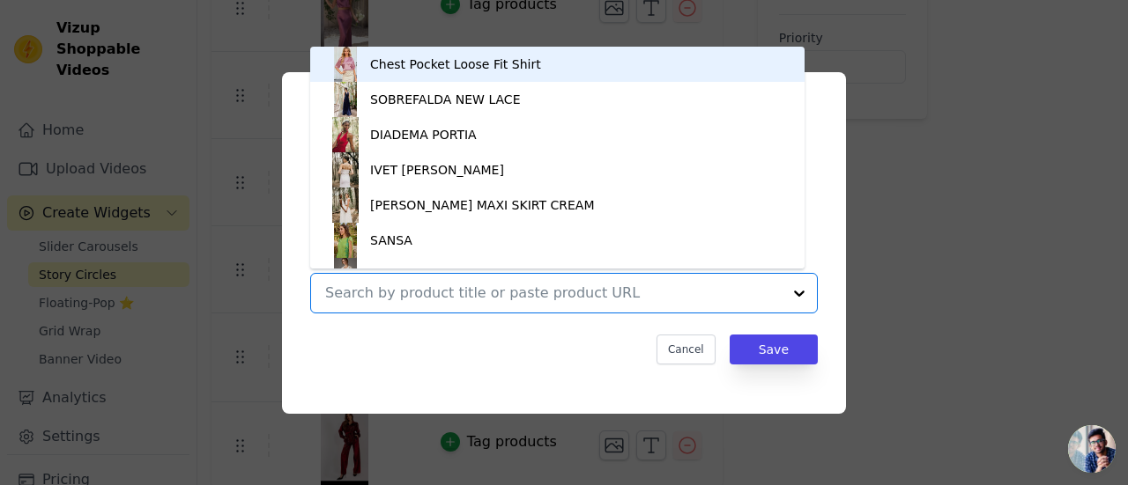
paste input "[URL][DOMAIN_NAME]"
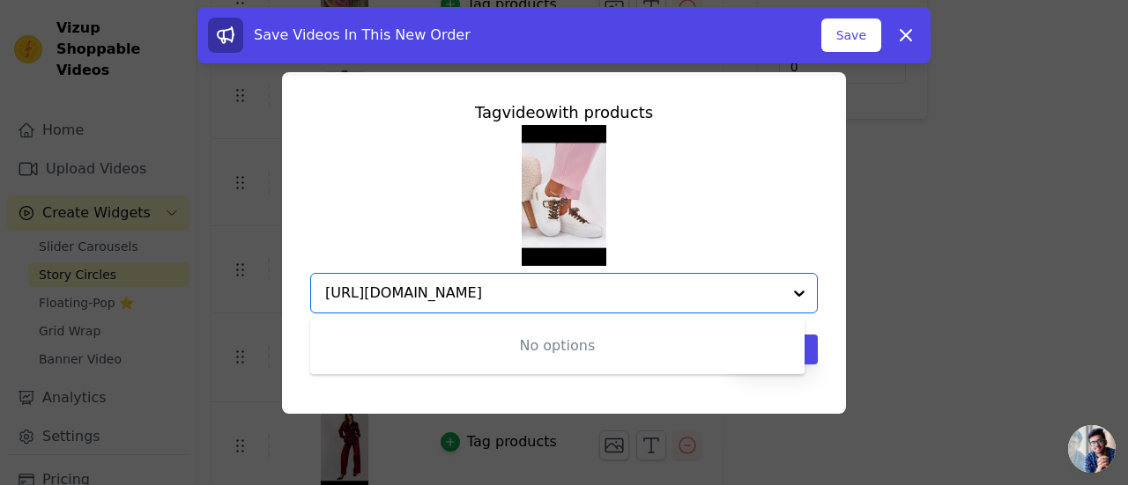
click at [694, 293] on input "[URL][DOMAIN_NAME]" at bounding box center [553, 293] width 456 height 21
click at [684, 293] on input "[URL][DOMAIN_NAME]" at bounding box center [553, 293] width 456 height 21
type input "h"
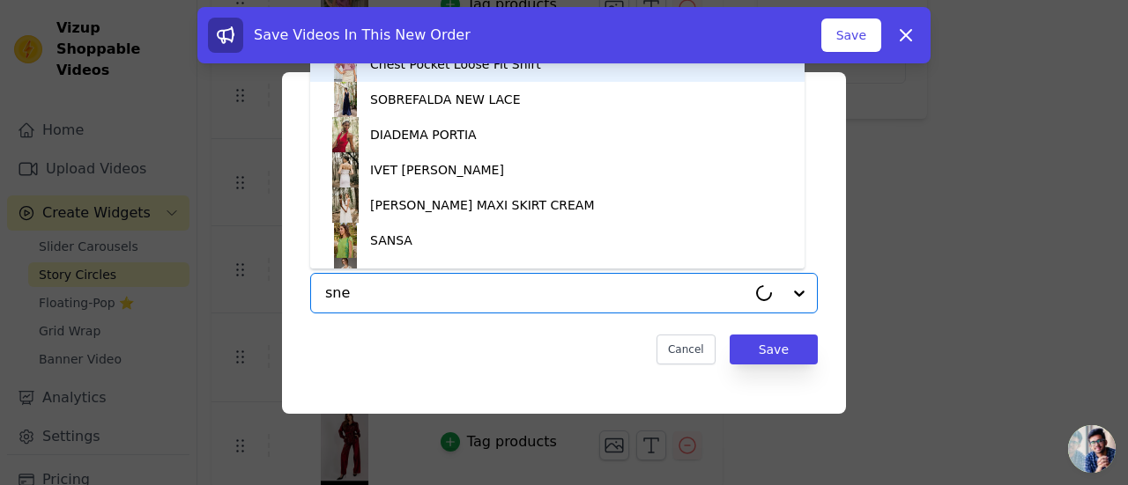
type input "snea"
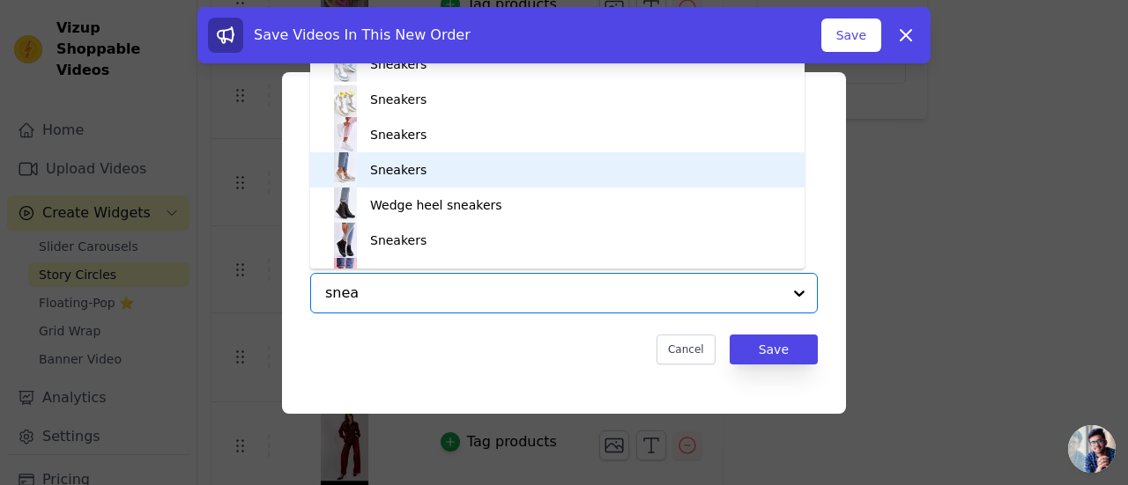
scroll to position [88, 0]
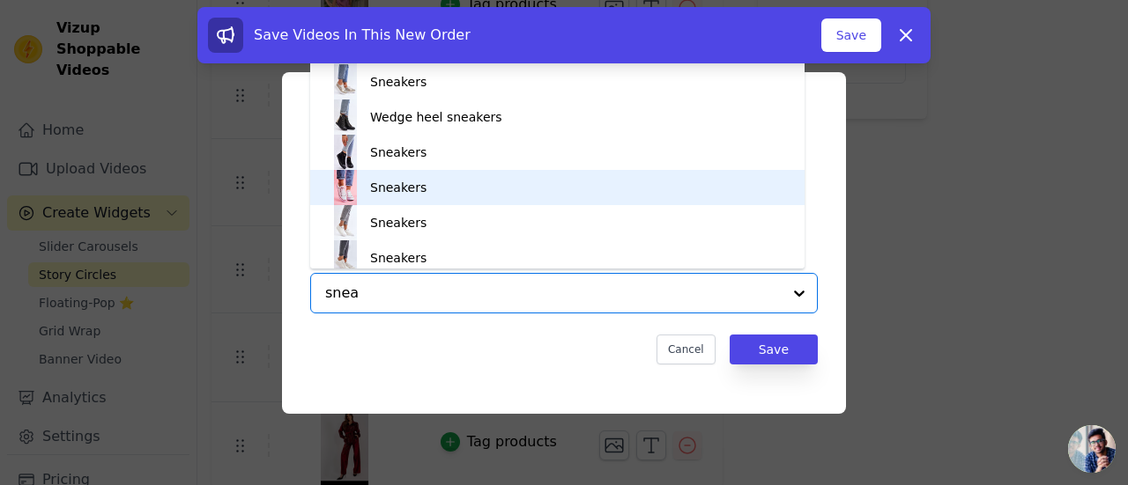
click at [398, 191] on div "Sneakers" at bounding box center [398, 188] width 56 height 18
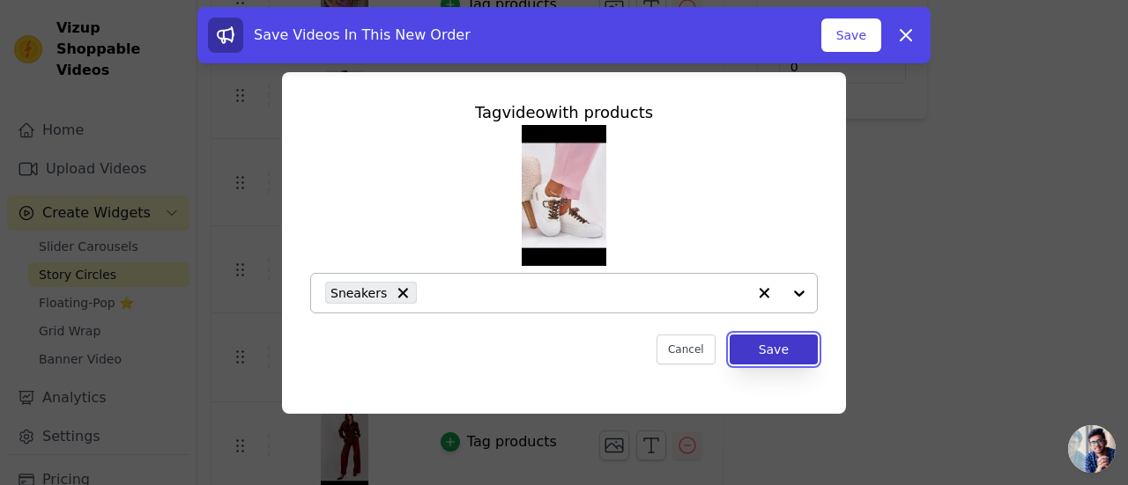
click at [775, 353] on button "Save" at bounding box center [774, 350] width 88 height 30
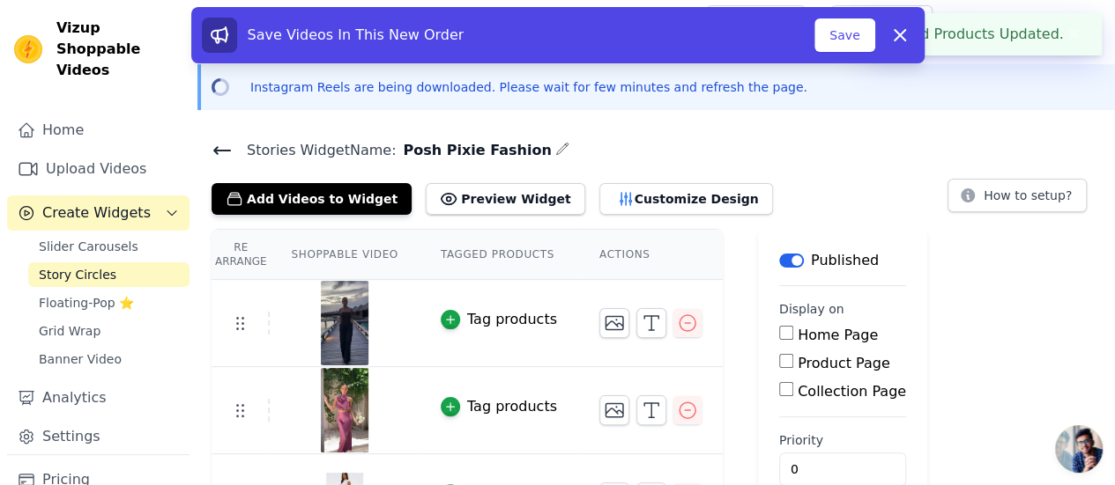
scroll to position [0, 0]
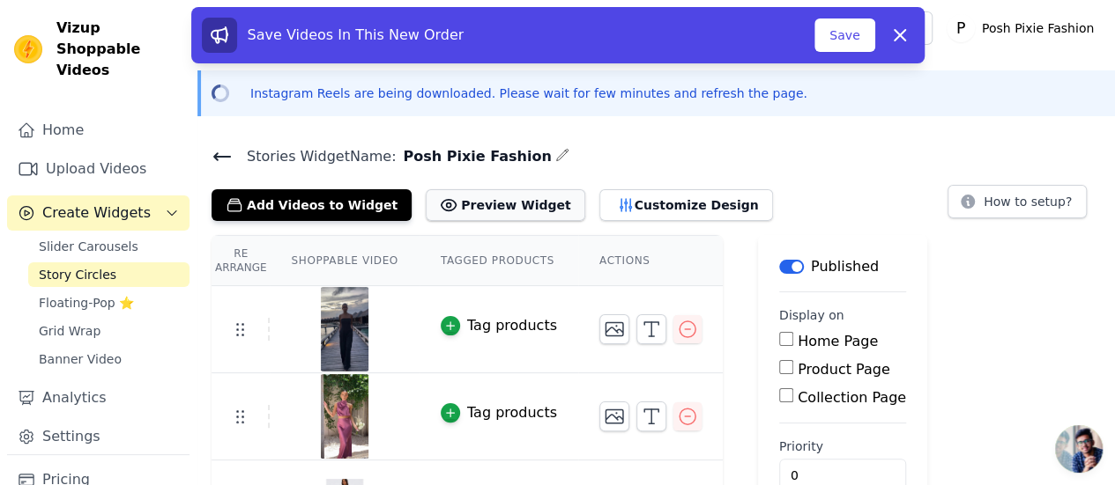
click at [463, 205] on button "Preview Widget" at bounding box center [505, 205] width 159 height 32
click at [841, 39] on button "Save" at bounding box center [844, 35] width 60 height 33
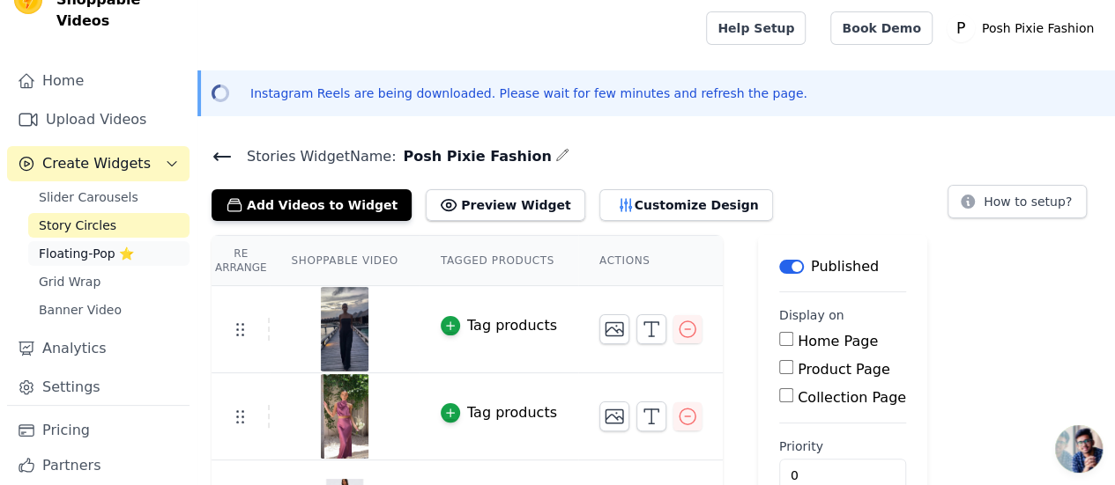
scroll to position [75, 0]
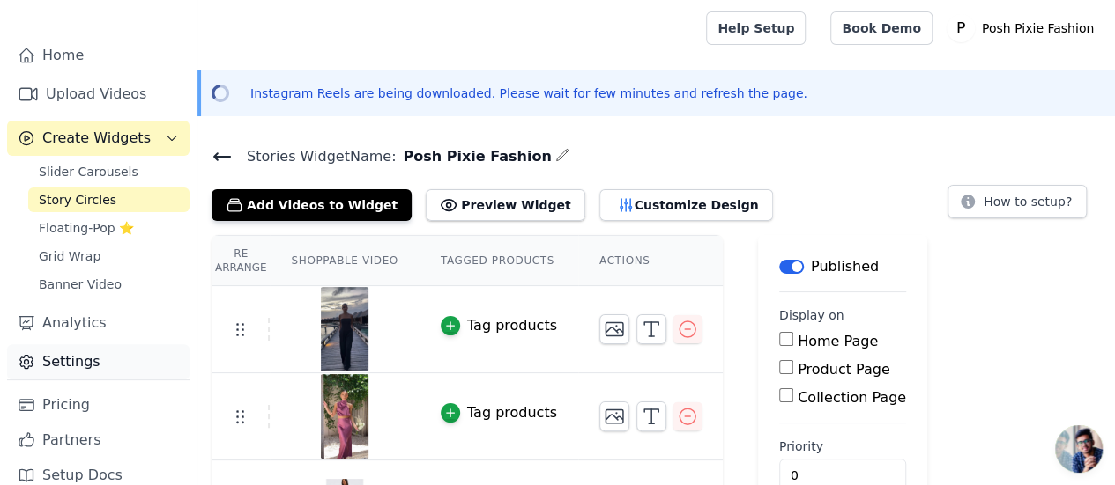
click at [63, 344] on link "Settings" at bounding box center [98, 361] width 182 height 35
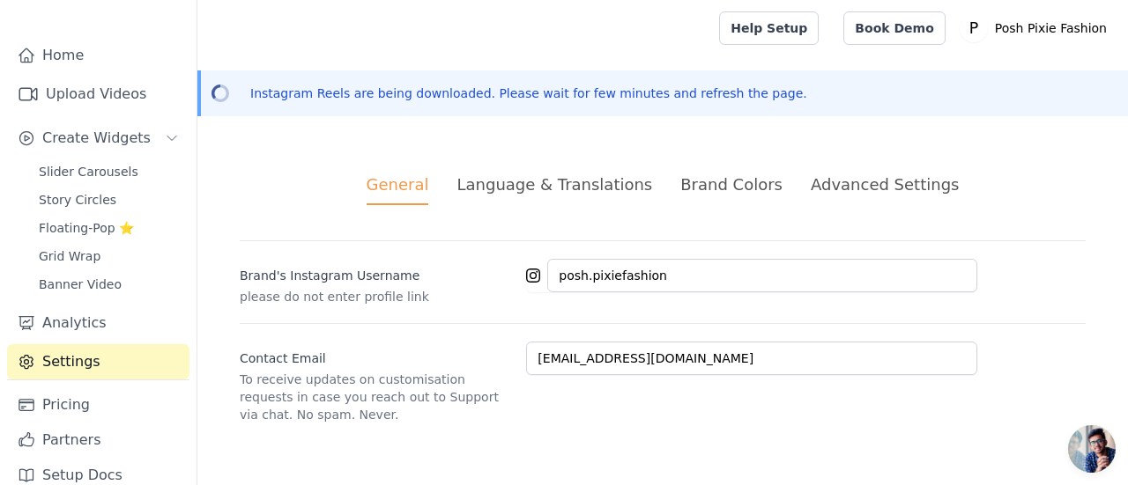
click at [537, 183] on div "Language & Translations" at bounding box center [554, 185] width 196 height 24
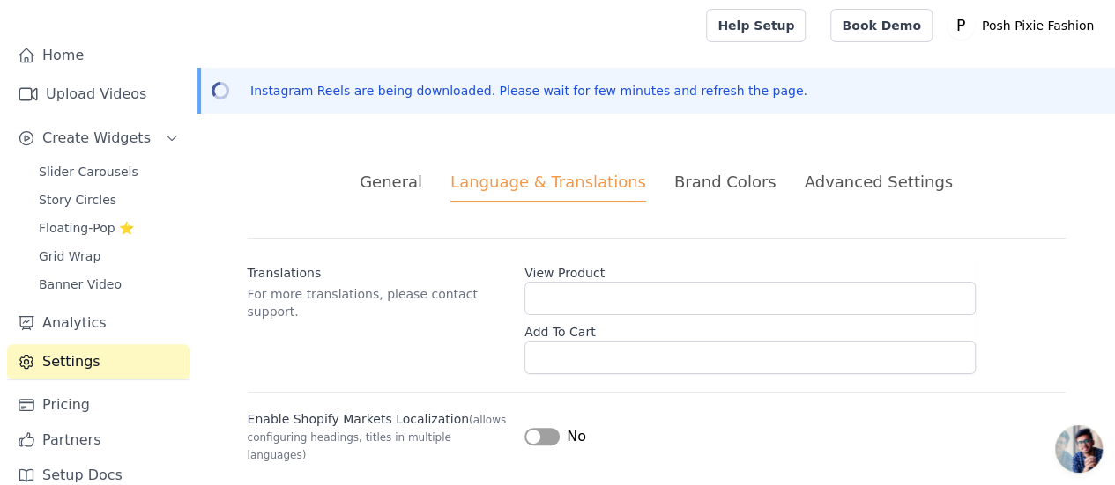
scroll to position [4, 0]
click at [548, 427] on button "Label" at bounding box center [541, 436] width 35 height 18
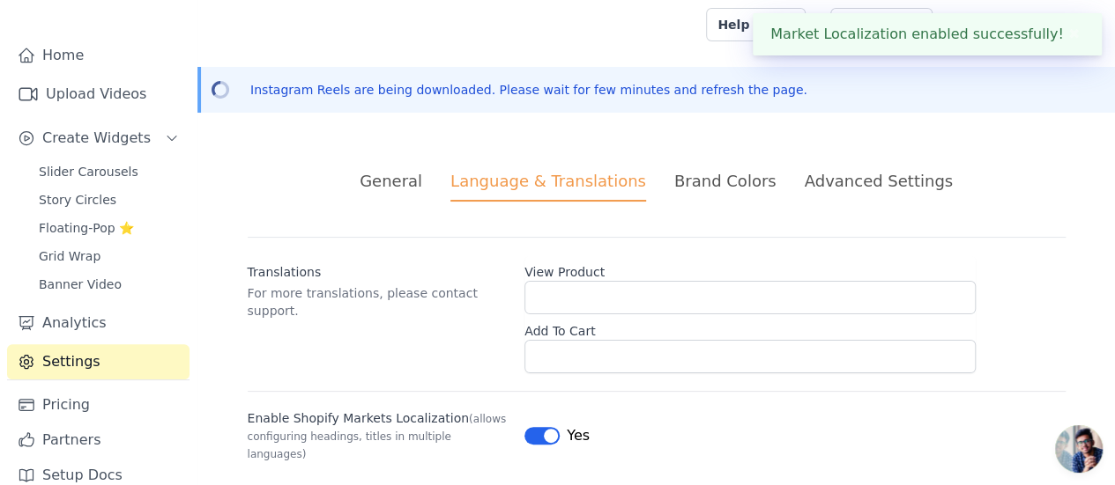
click at [699, 175] on div "Brand Colors" at bounding box center [725, 181] width 102 height 24
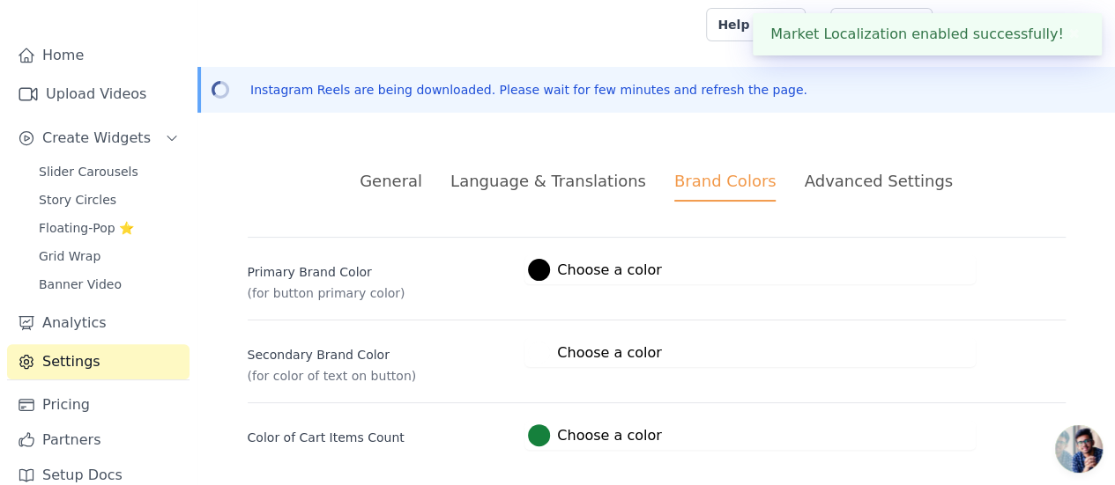
scroll to position [10, 0]
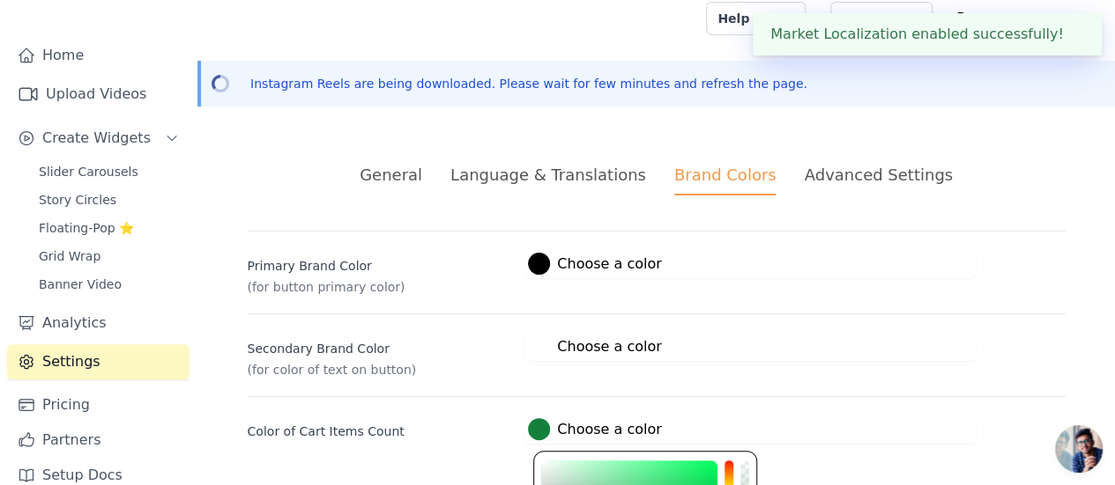
click at [541, 427] on div at bounding box center [539, 429] width 22 height 22
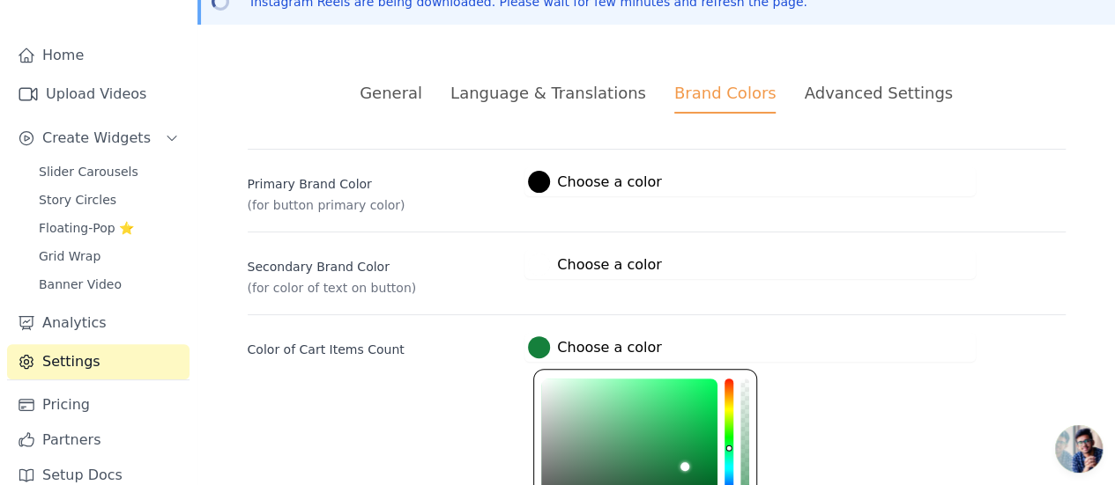
scroll to position [239, 0]
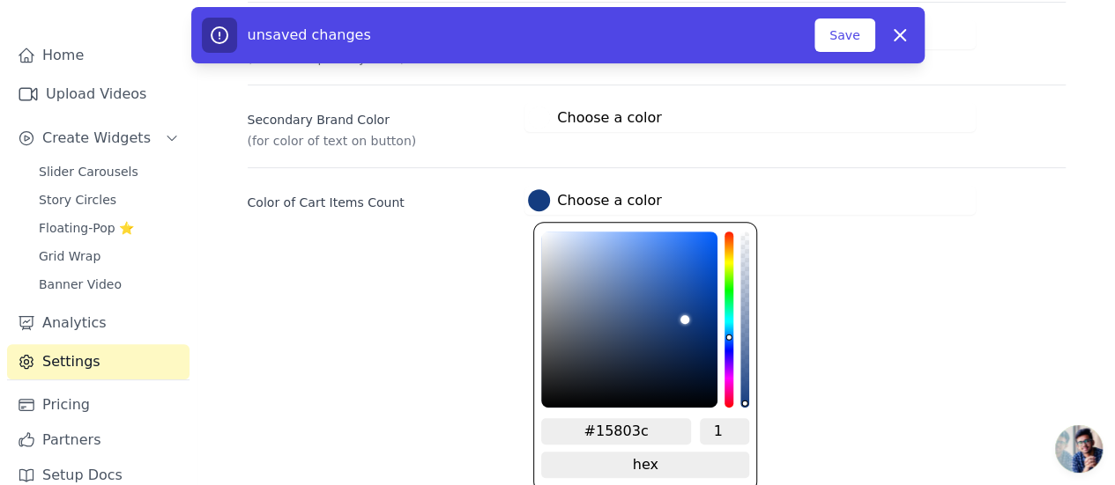
type input "#143c80"
type input "#143880"
click at [727, 336] on div "hue channel" at bounding box center [728, 320] width 9 height 176
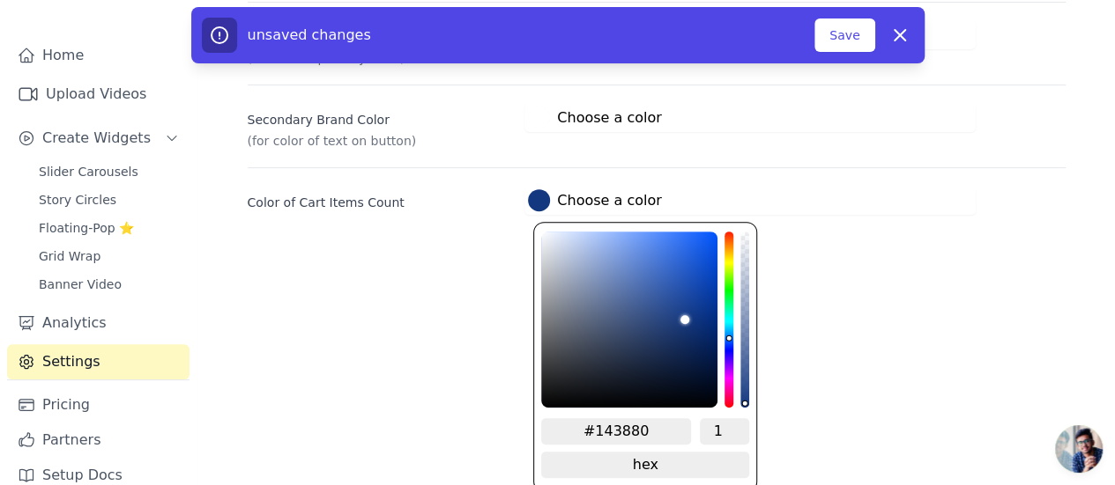
type input "#511480"
click at [724, 362] on div "hue channel" at bounding box center [728, 320] width 9 height 176
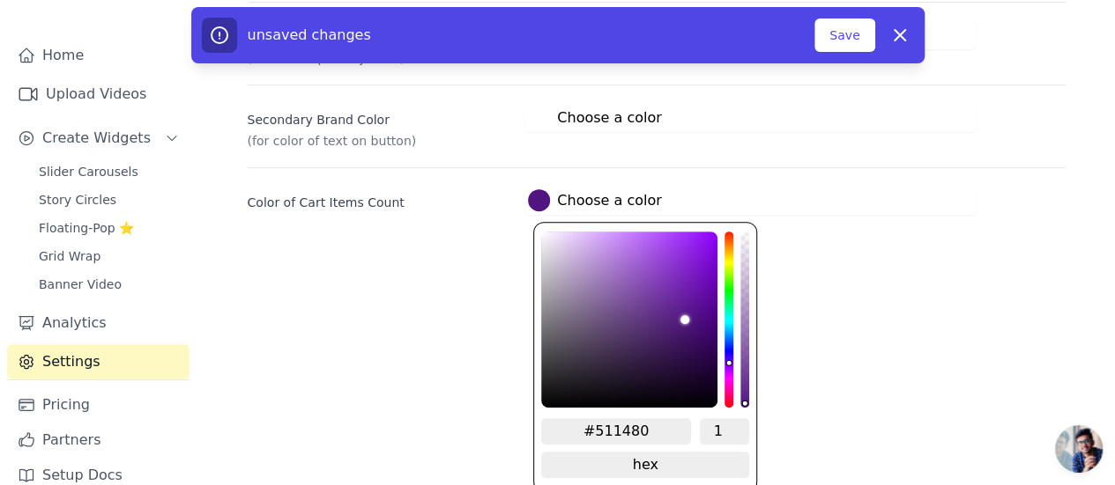
type input "#801473"
click at [724, 378] on div "hue channel" at bounding box center [728, 320] width 9 height 176
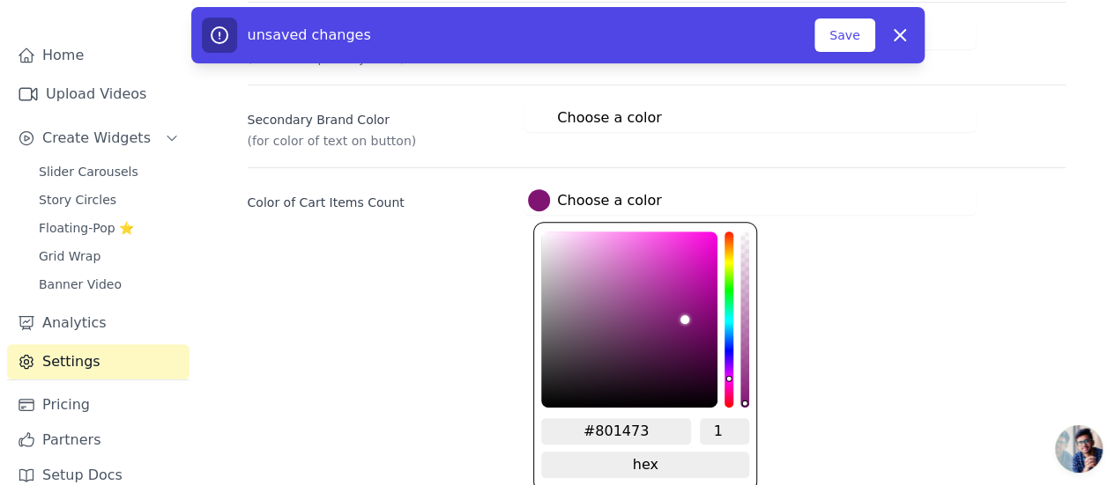
type input "#801433"
click at [726, 396] on div "hue channel" at bounding box center [728, 320] width 9 height 176
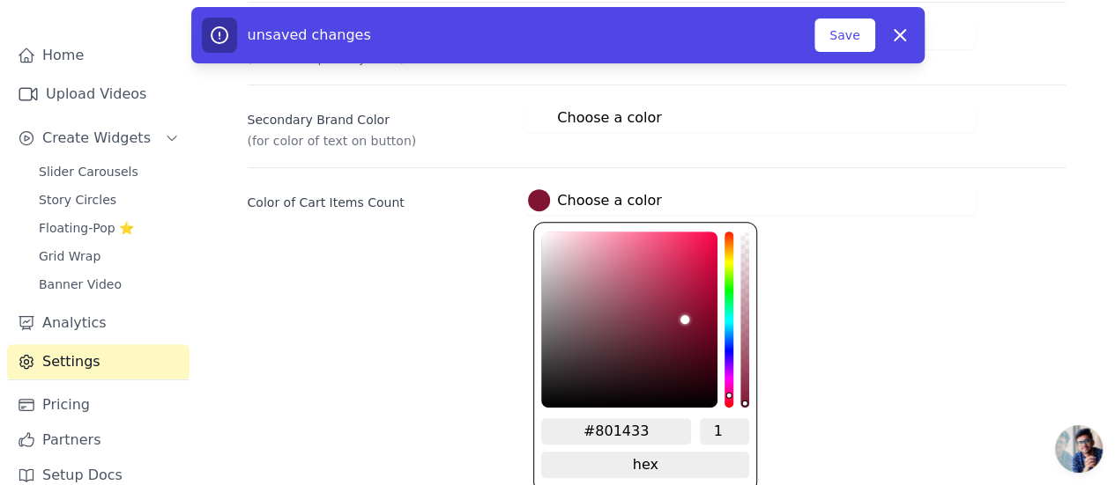
type input "#801423"
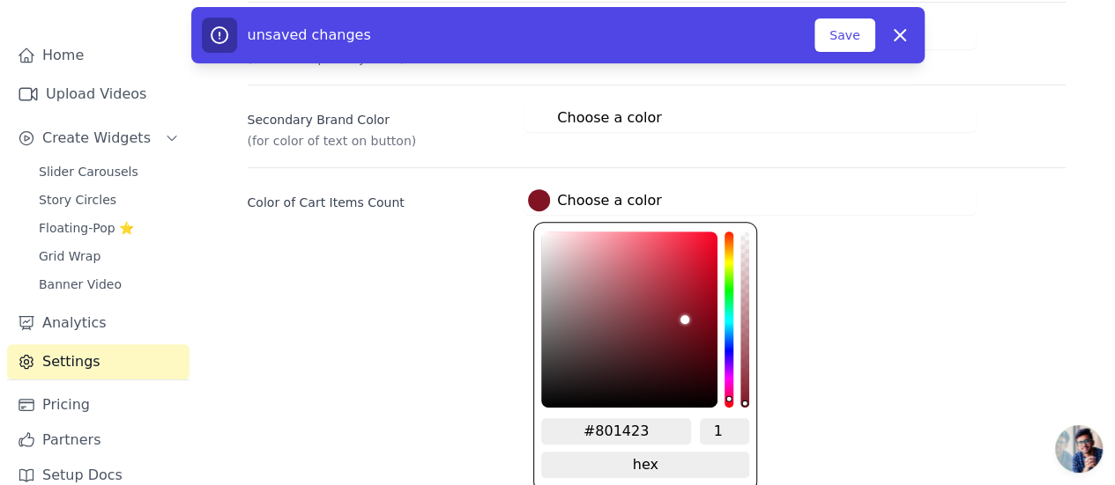
click at [726, 400] on div "hue channel" at bounding box center [728, 320] width 9 height 176
type input "#4f8014"
click at [726, 270] on div "hue channel" at bounding box center [728, 320] width 9 height 176
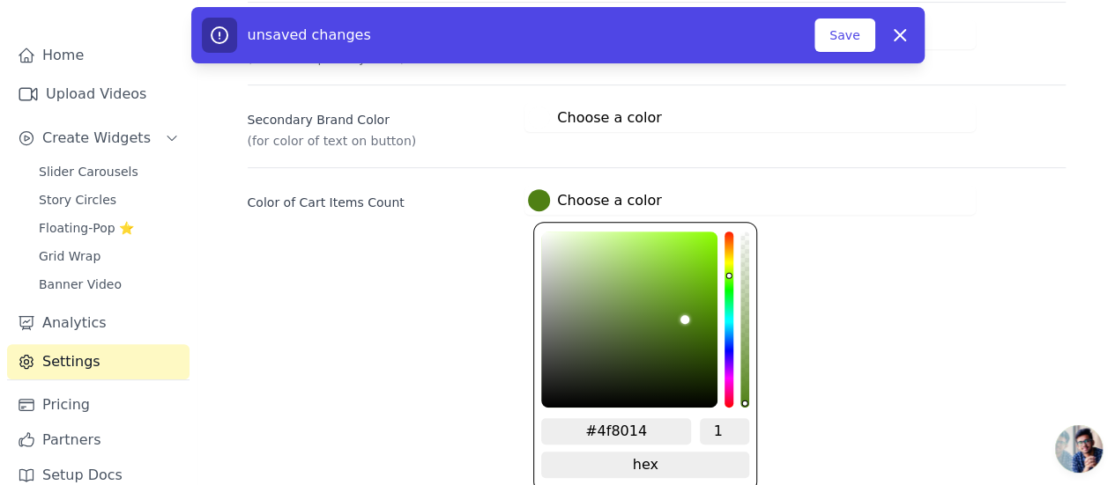
click at [734, 311] on div "#4f8014 1 hex change to rgb" at bounding box center [645, 357] width 224 height 270
type input "#147e80"
click at [726, 316] on div "hue channel" at bounding box center [728, 320] width 9 height 176
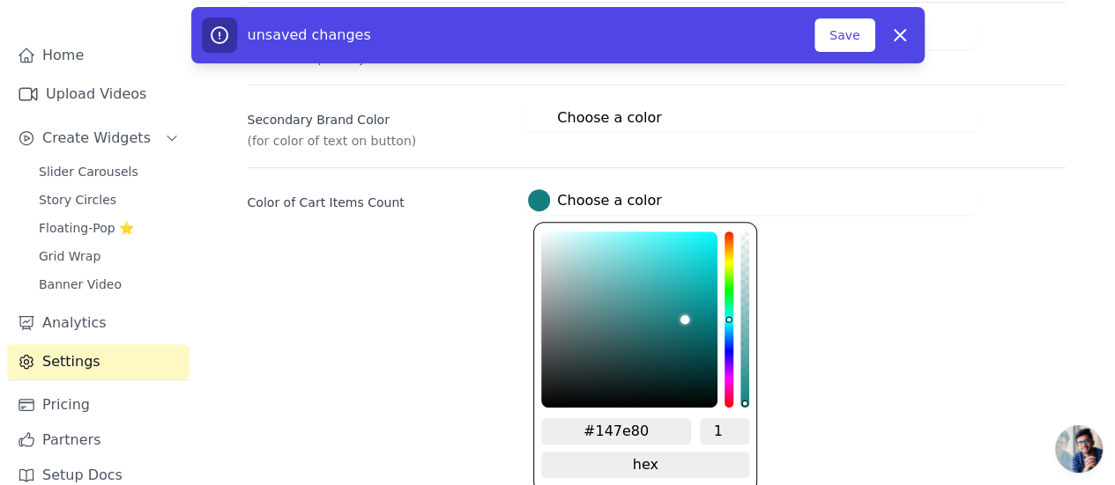
type input "#145e80"
click at [725, 325] on div "hue channel" at bounding box center [728, 320] width 9 height 176
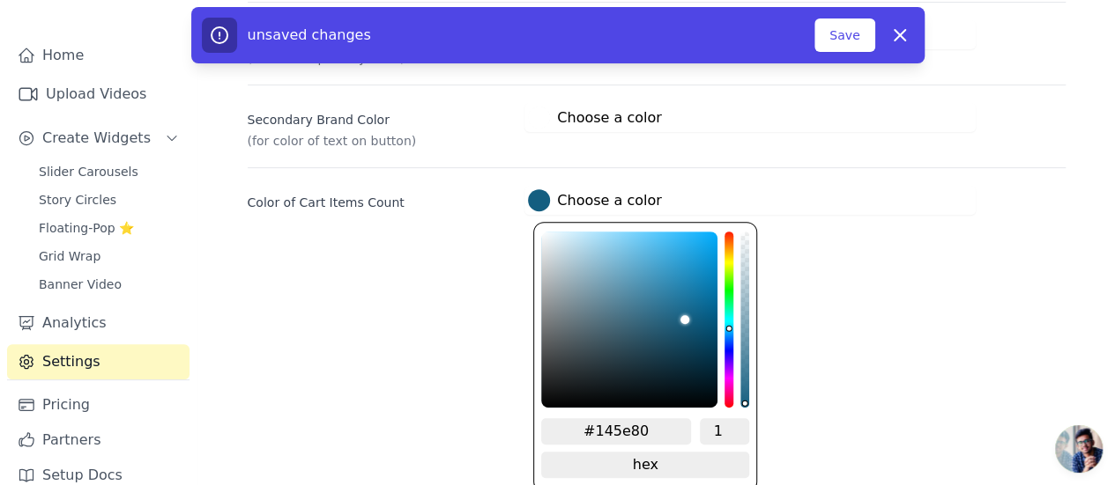
type input "#084a68"
click at [701, 332] on div "color picker" at bounding box center [629, 320] width 176 height 176
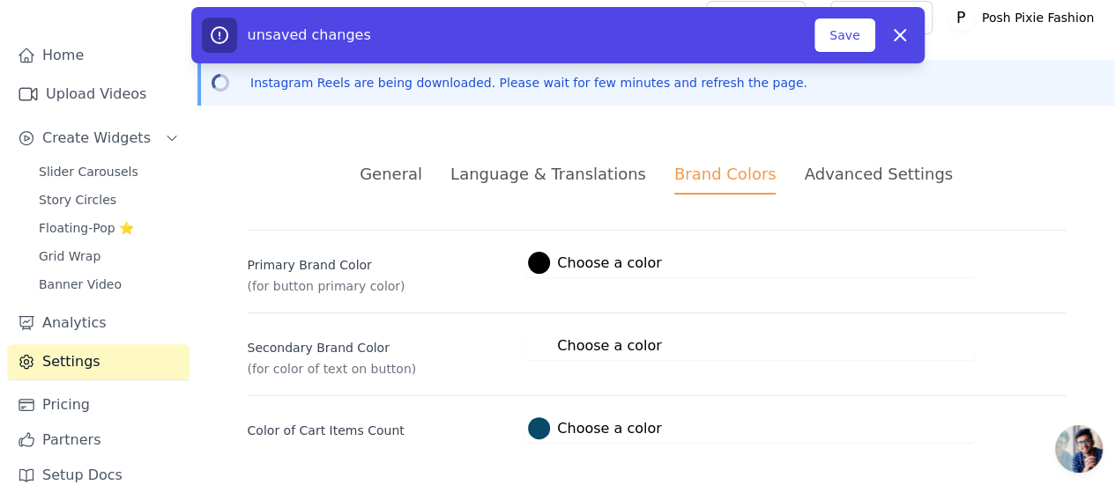
click at [806, 297] on html "Vizup Shoppable Videos Home Upload Videos Create Widgets Slider Carousels Story…" at bounding box center [557, 237] width 1115 height 496
click at [839, 184] on div "Advanced Settings" at bounding box center [878, 175] width 148 height 24
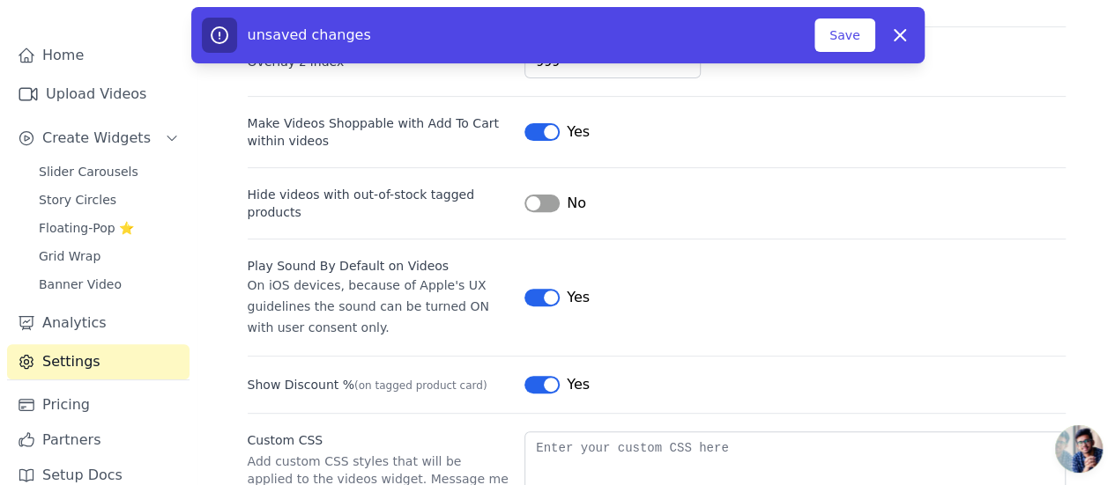
scroll to position [0, 0]
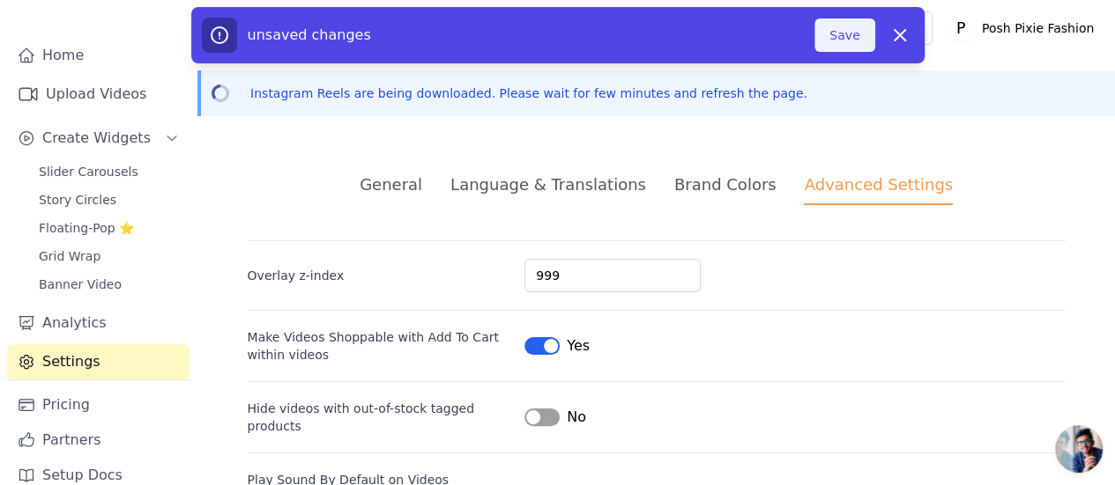
click at [848, 43] on button "Save" at bounding box center [844, 35] width 60 height 33
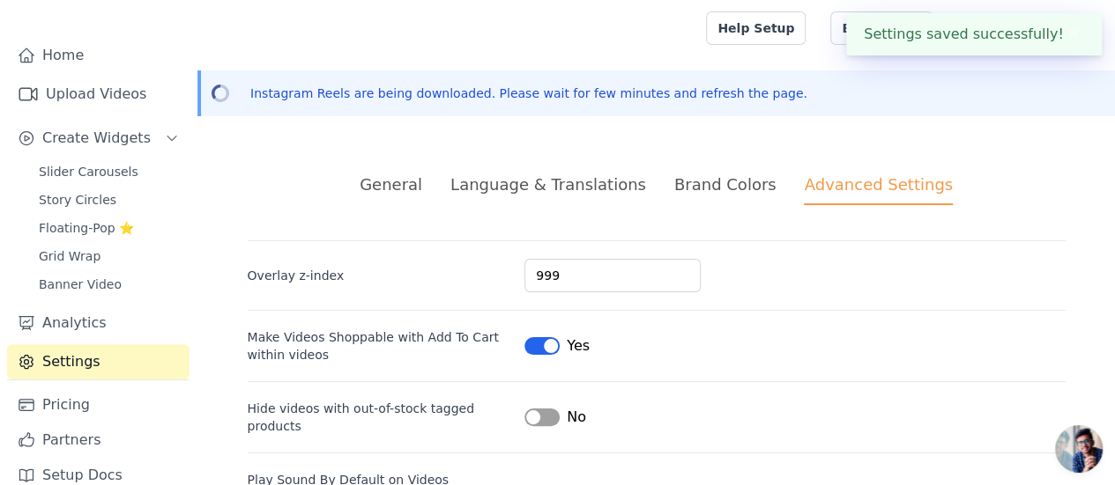
click at [406, 179] on div "General" at bounding box center [390, 185] width 63 height 24
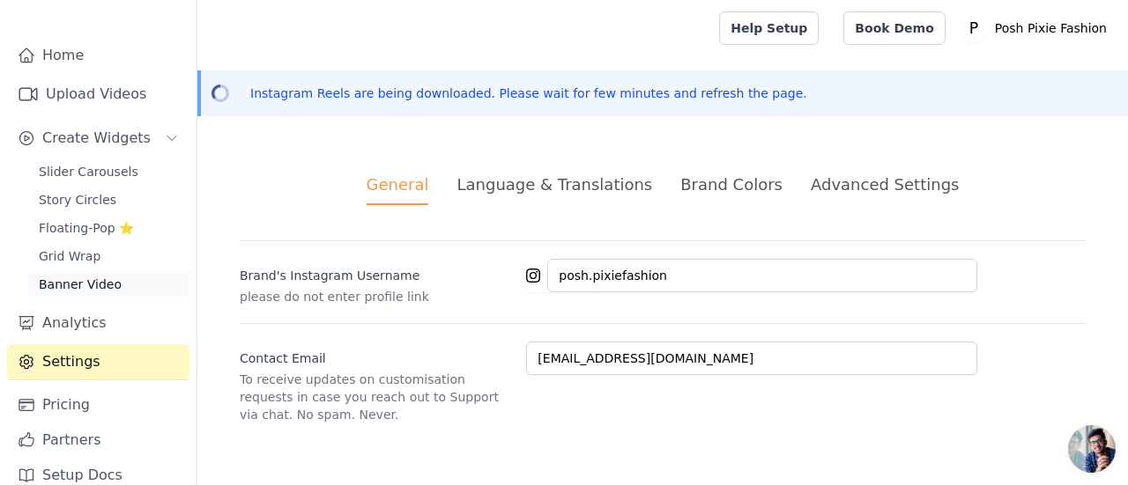
click at [78, 276] on span "Banner Video" at bounding box center [80, 285] width 83 height 18
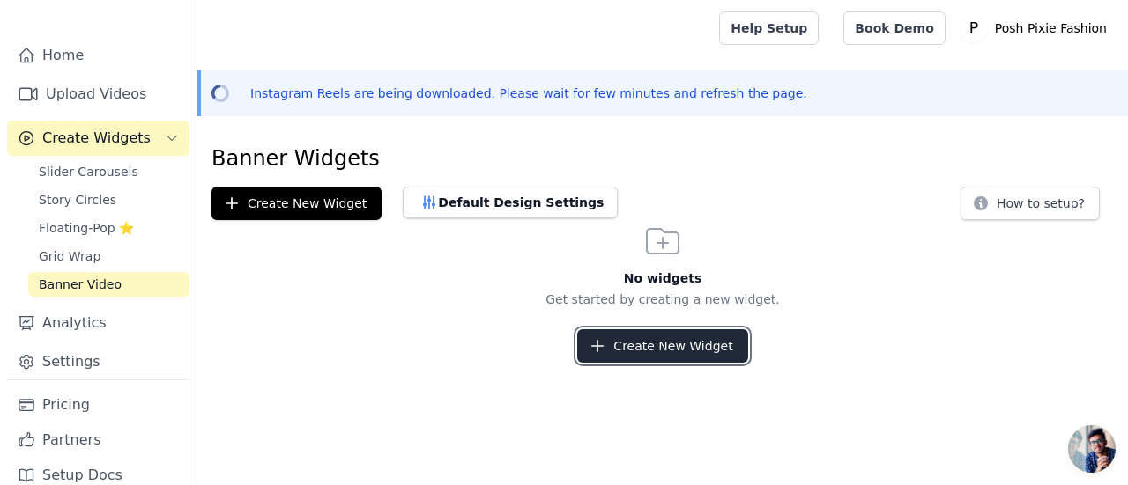
click at [655, 339] on button "Create New Widget" at bounding box center [662, 346] width 170 height 33
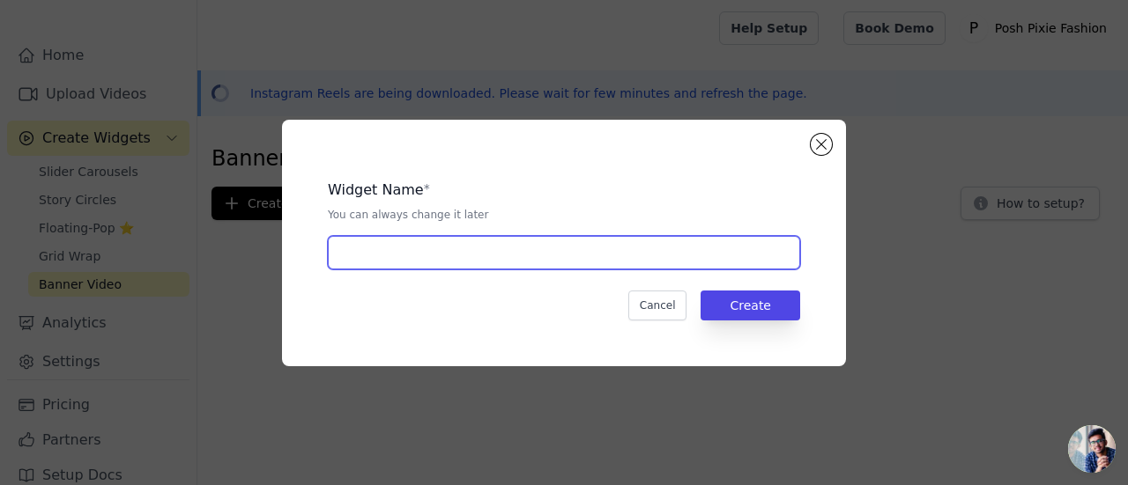
click at [497, 246] on input "text" at bounding box center [564, 252] width 472 height 33
type input "Posh Pixie Fashion"
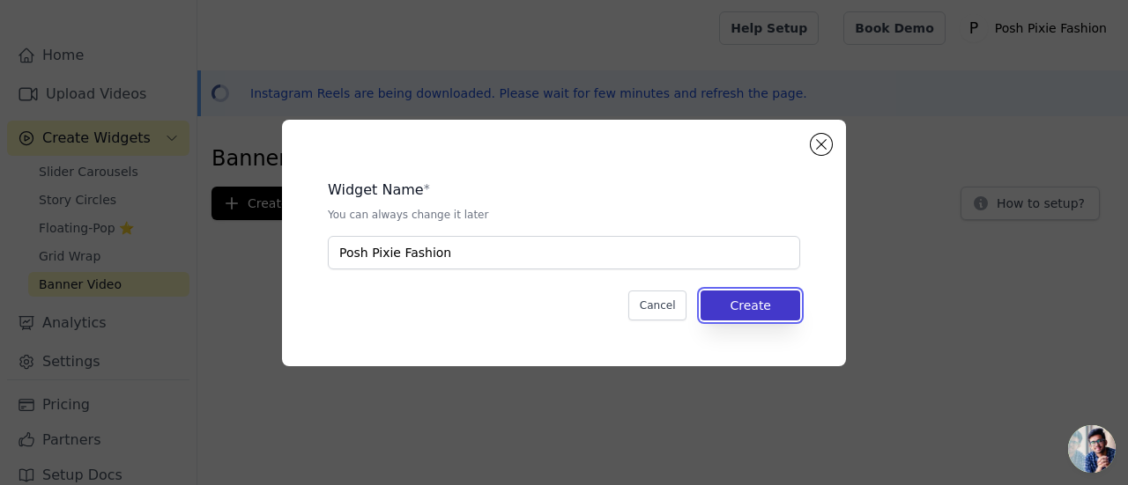
click at [749, 309] on button "Create" at bounding box center [750, 306] width 100 height 30
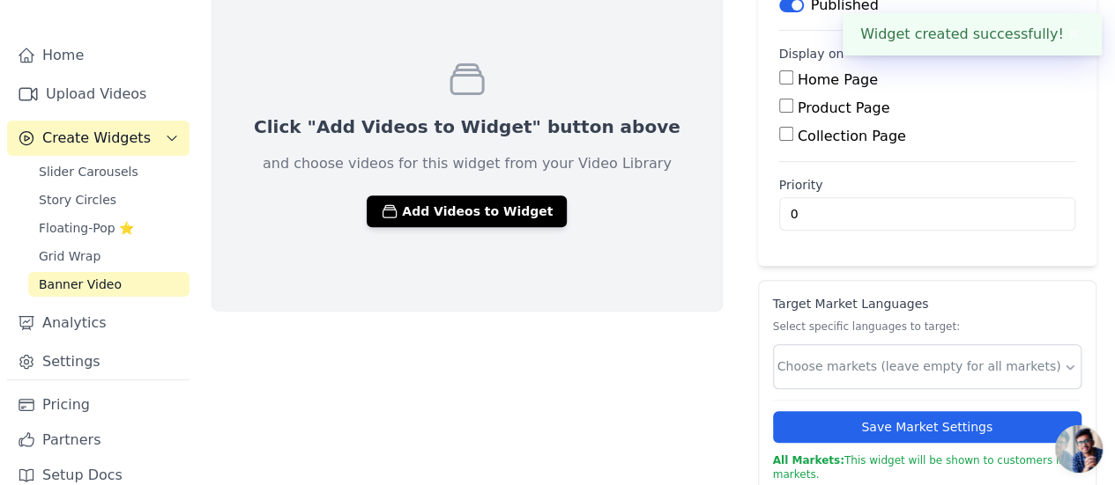
scroll to position [269, 0]
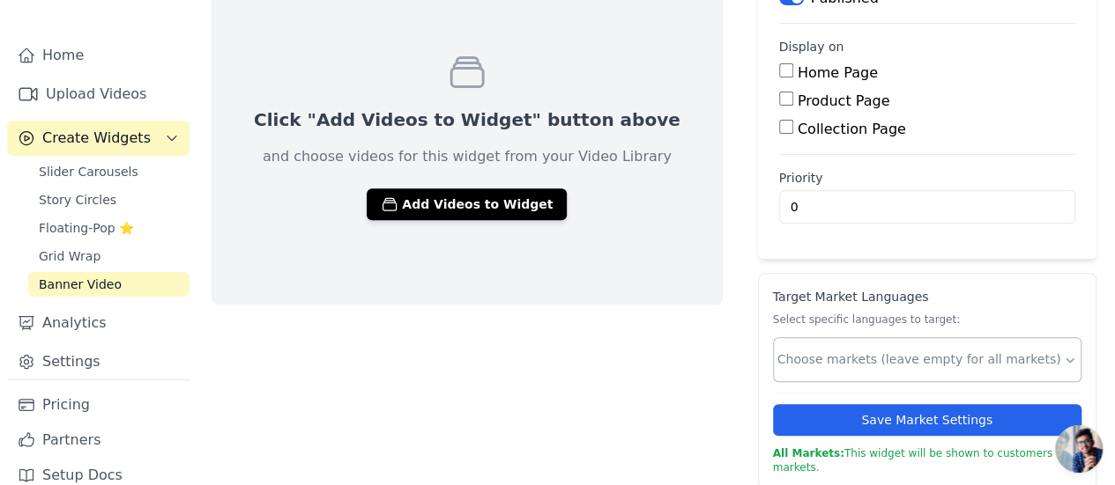
click at [819, 353] on input "text" at bounding box center [919, 360] width 285 height 19
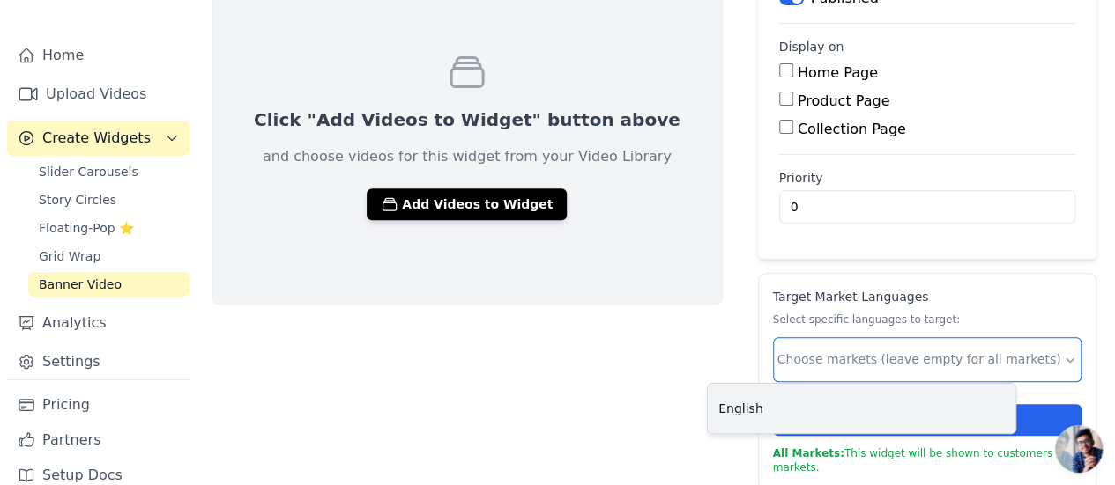
click at [819, 353] on input "text" at bounding box center [919, 360] width 285 height 19
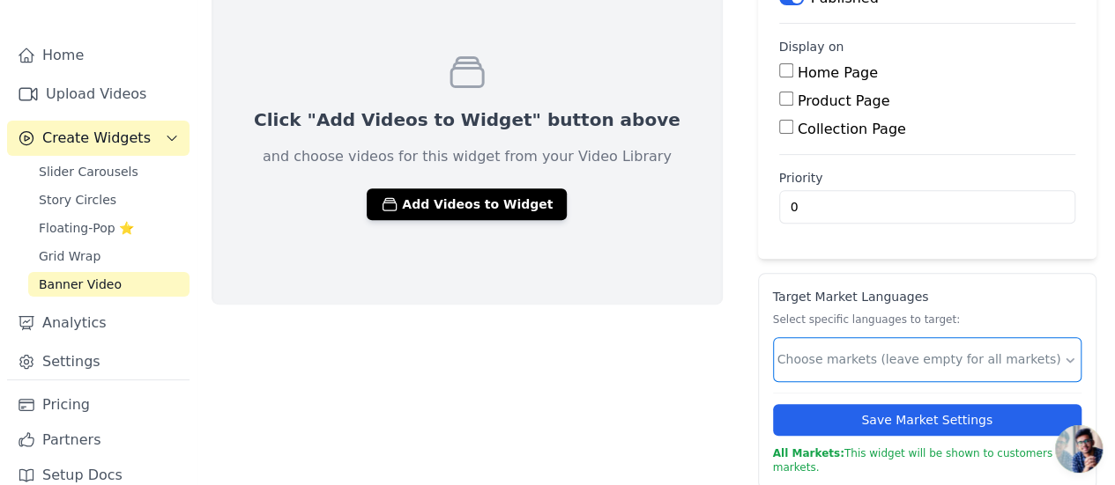
click at [818, 353] on input "text" at bounding box center [919, 360] width 285 height 19
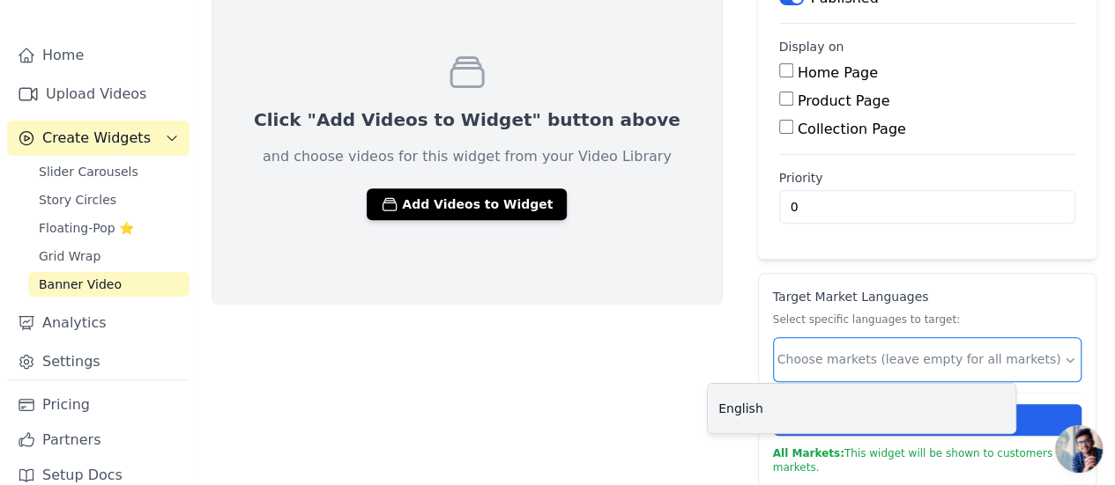
click at [768, 399] on div "English" at bounding box center [860, 408] width 307 height 49
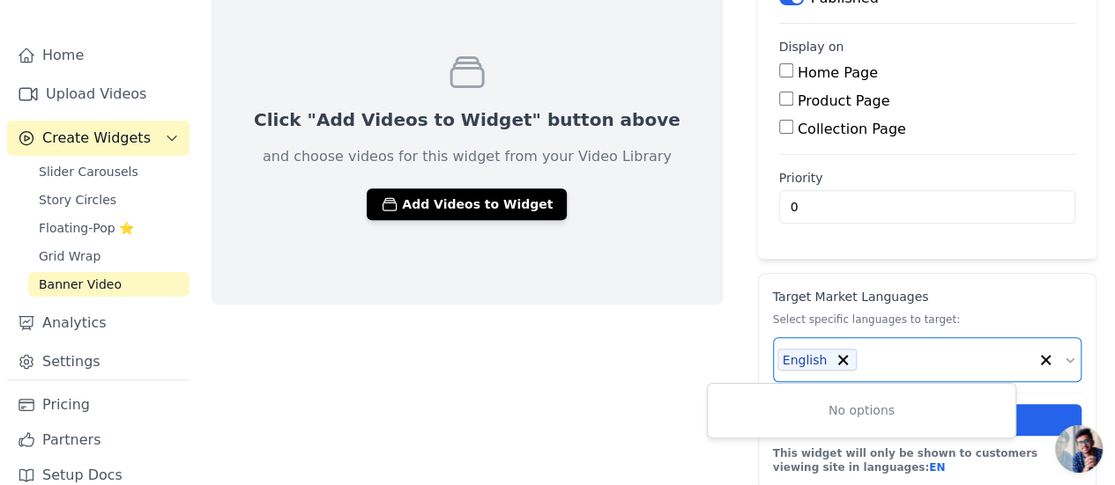
click at [1041, 269] on div "Click "Add Videos to Widget" button above and choose videos for this widget fro…" at bounding box center [655, 228] width 917 height 523
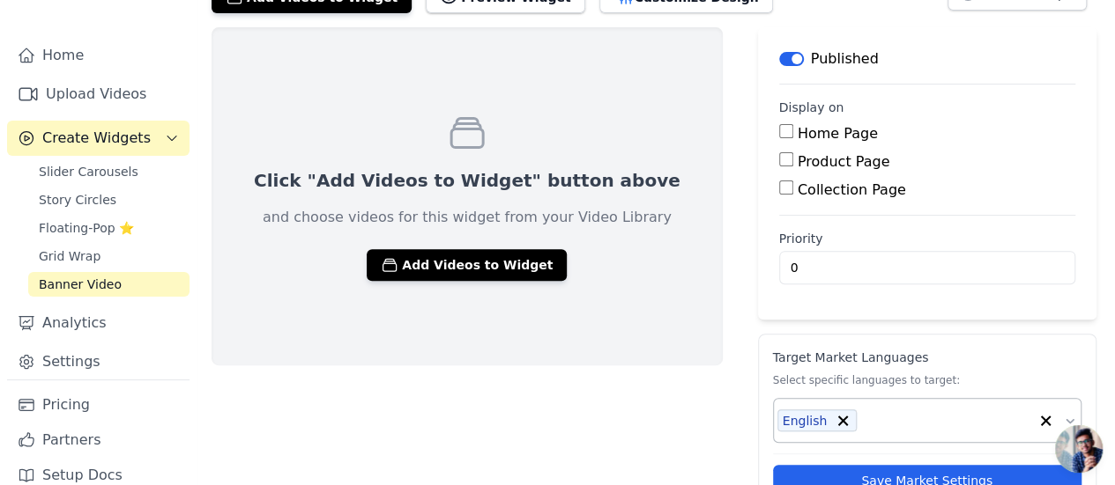
scroll to position [181, 0]
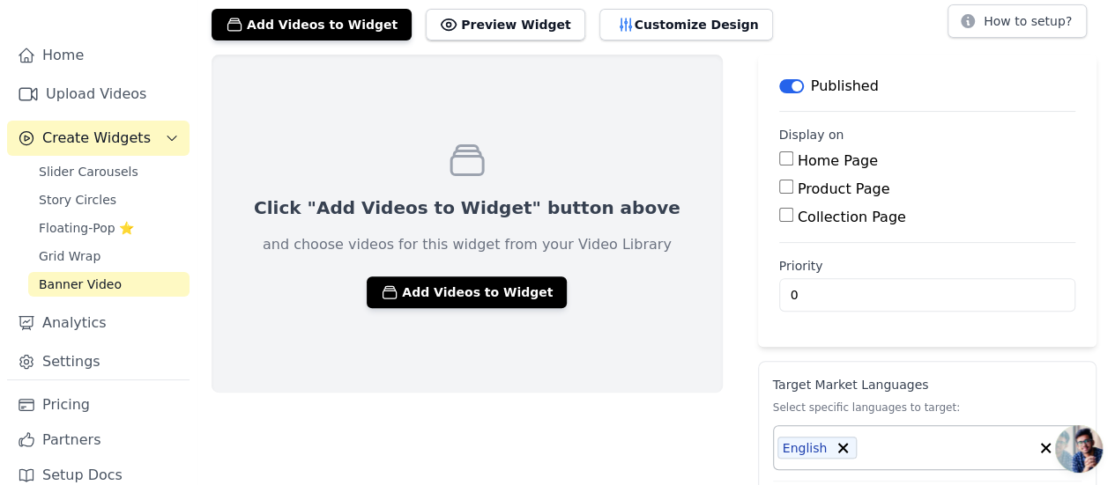
click at [779, 158] on input "Home Page" at bounding box center [786, 159] width 14 height 14
checkbox input "true"
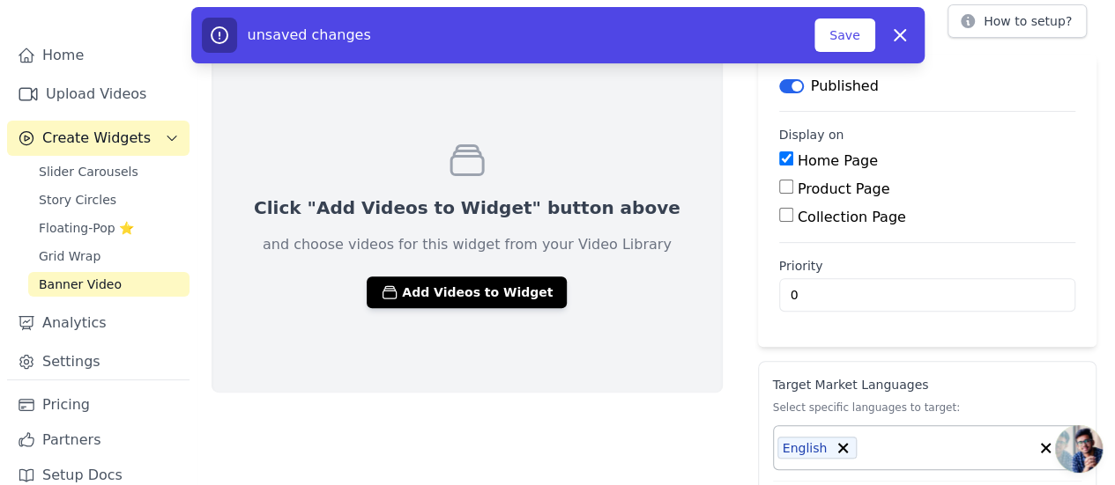
click at [779, 189] on input "Product Page" at bounding box center [786, 187] width 14 height 14
checkbox input "true"
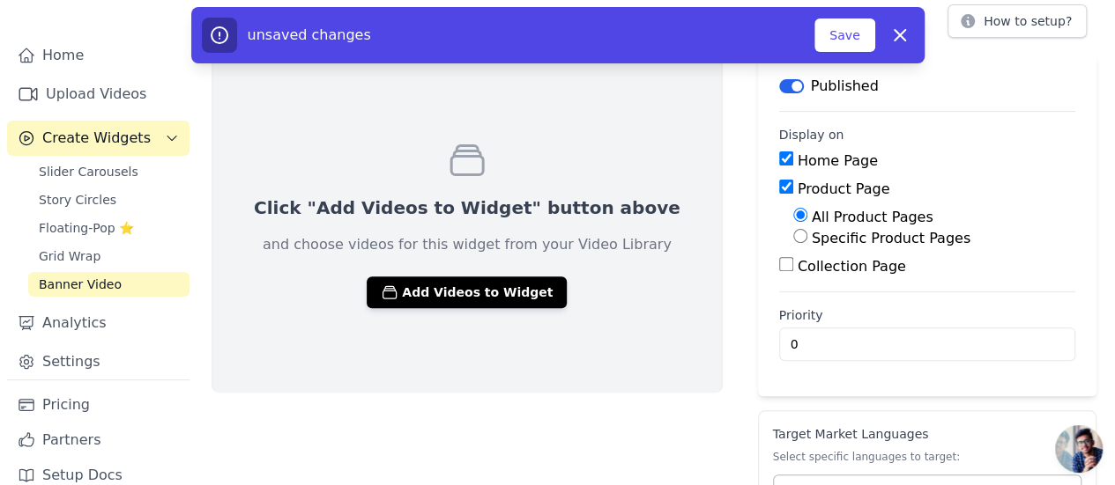
click at [779, 272] on div "Collection Page" at bounding box center [927, 266] width 296 height 21
click at [779, 268] on input "Collection Page" at bounding box center [786, 264] width 14 height 14
checkbox input "true"
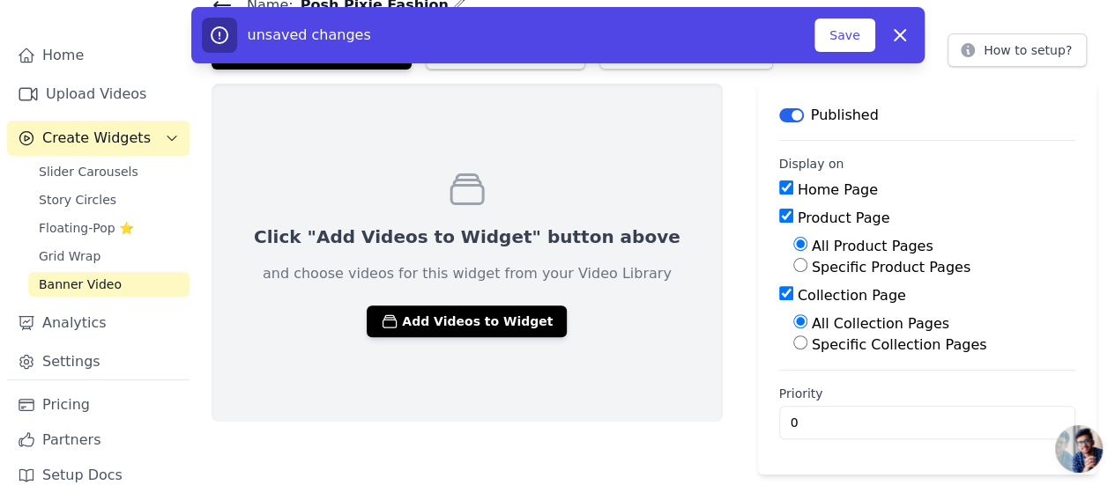
scroll to position [367, 0]
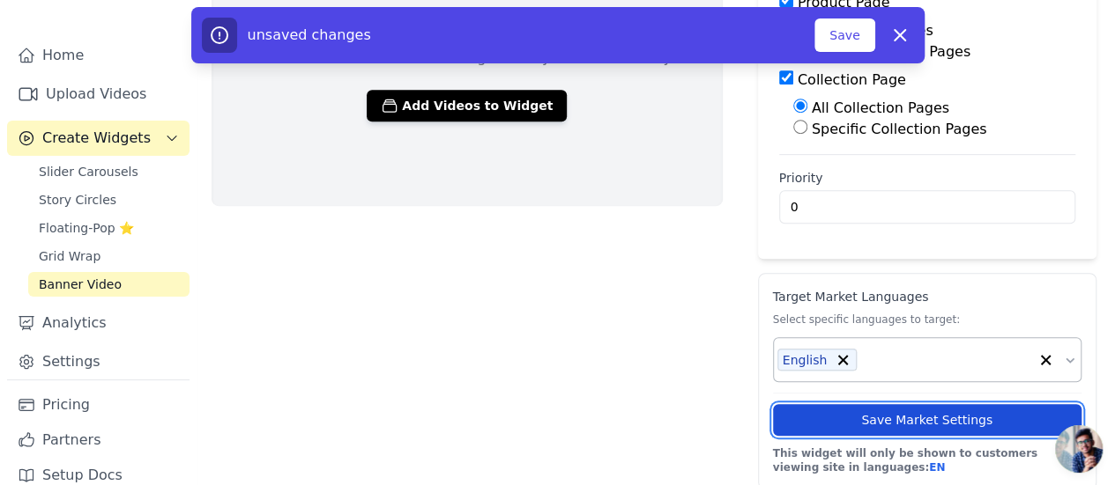
click at [848, 410] on button "Save Market Settings" at bounding box center [927, 420] width 308 height 32
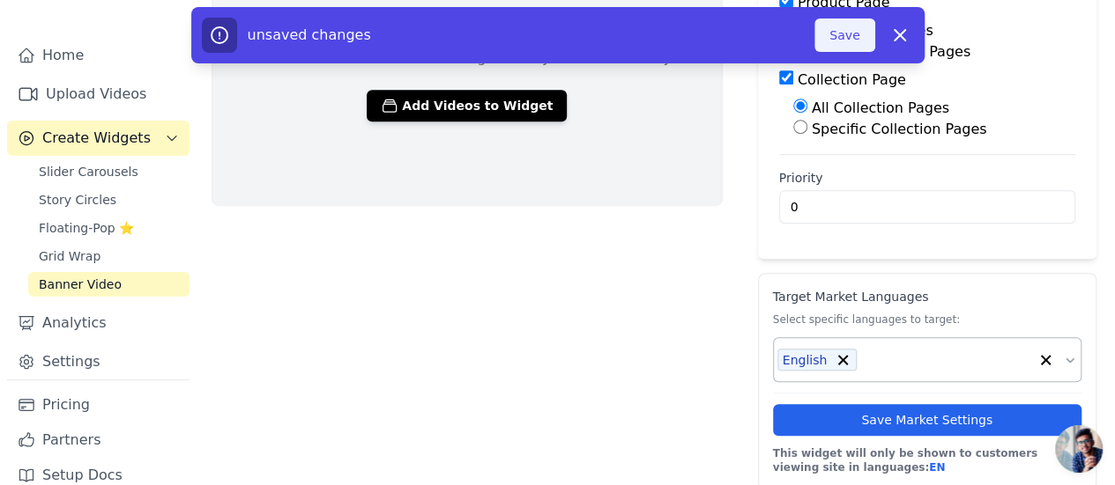
click at [848, 32] on button "Save" at bounding box center [844, 35] width 60 height 33
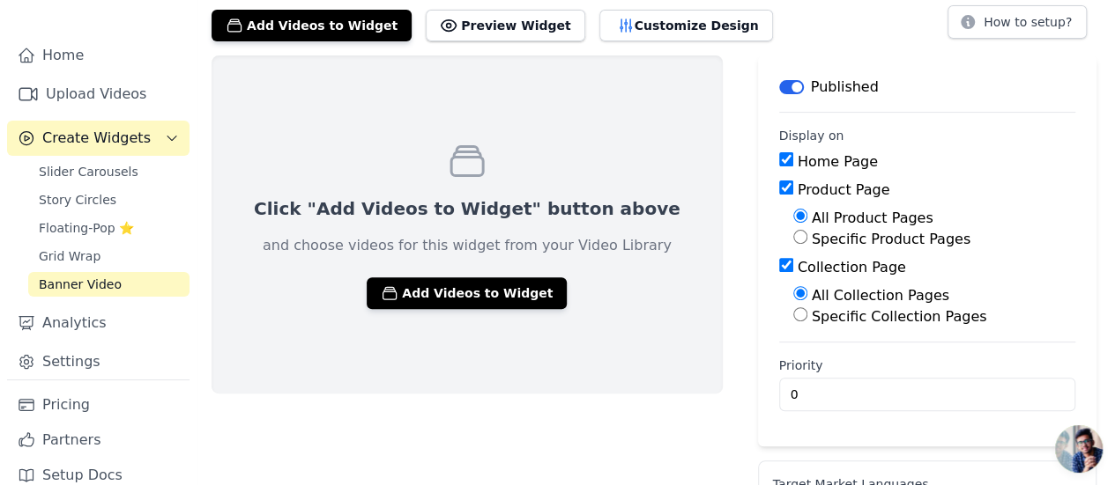
scroll to position [103, 0]
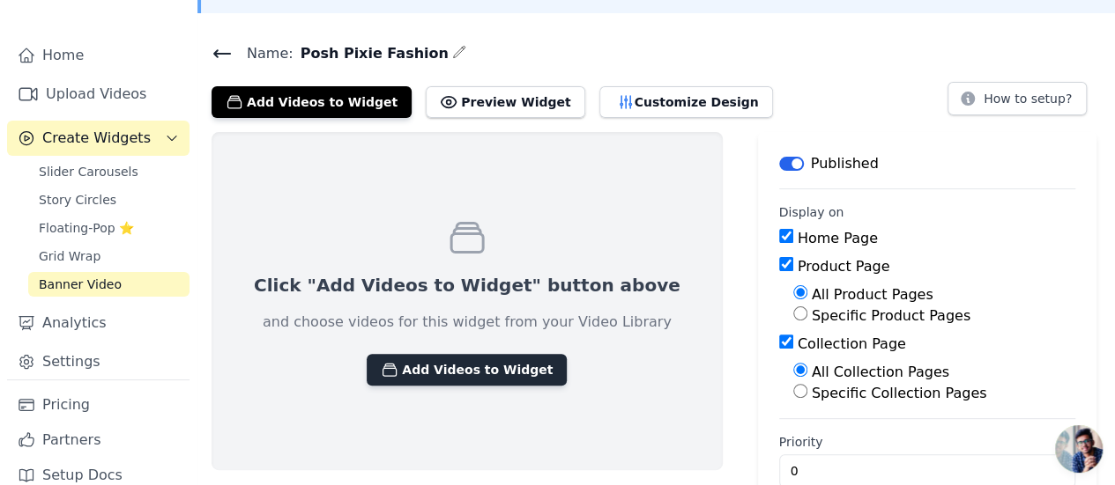
click at [439, 367] on button "Add Videos to Widget" at bounding box center [467, 370] width 200 height 32
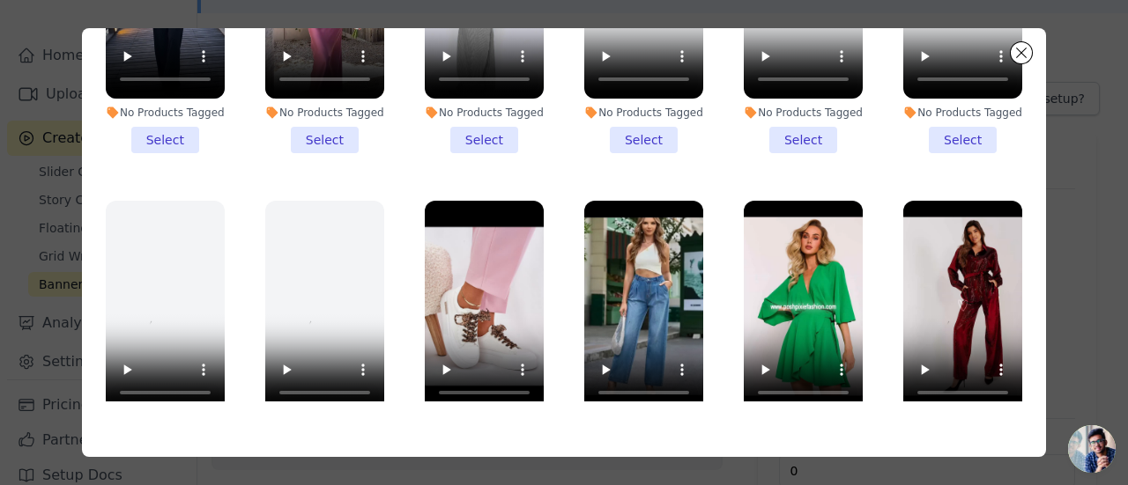
scroll to position [221, 0]
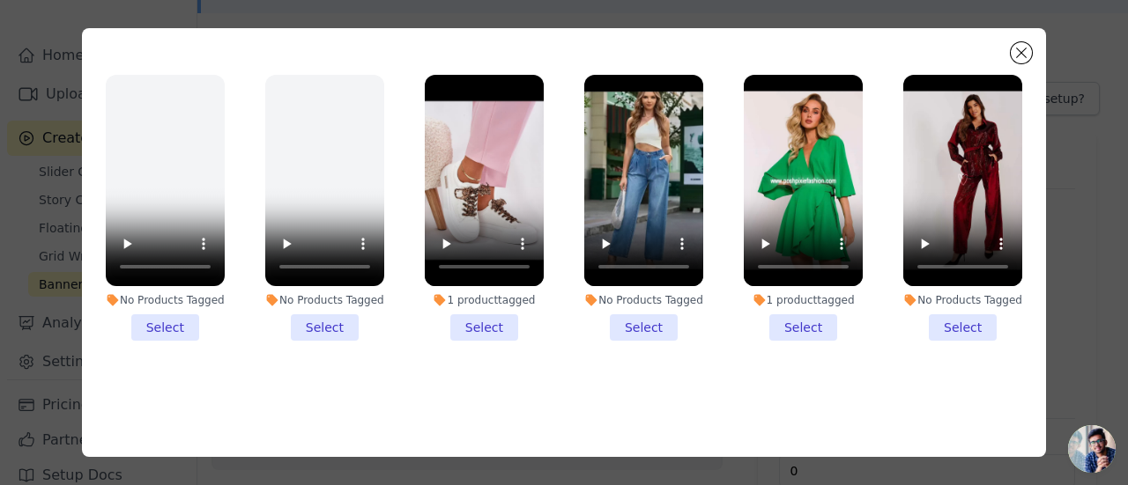
click at [950, 306] on li "No Products Tagged Select" at bounding box center [962, 208] width 119 height 266
click at [0, 0] on input "No Products Tagged Select" at bounding box center [0, 0] width 0 height 0
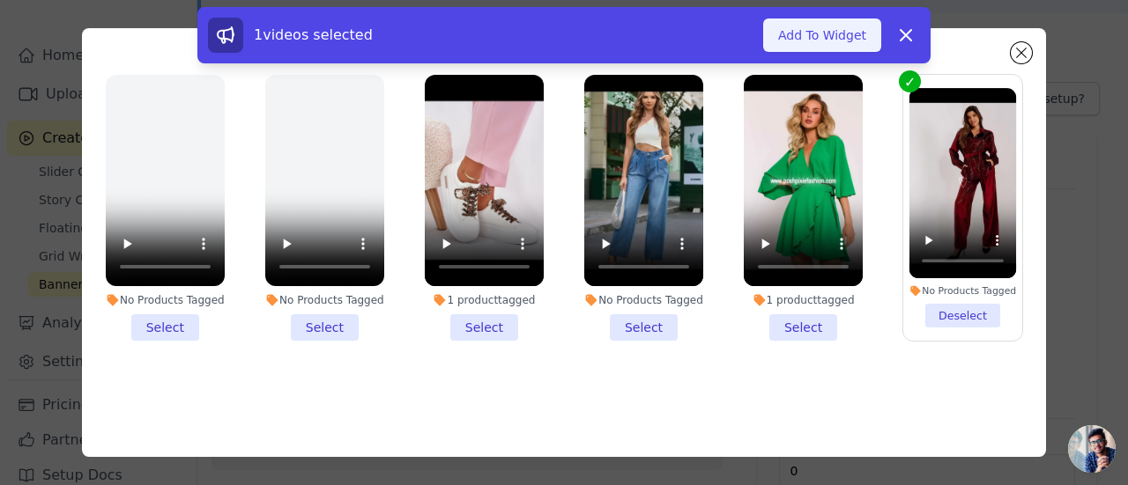
click at [828, 30] on button "Add To Widget" at bounding box center [822, 35] width 118 height 33
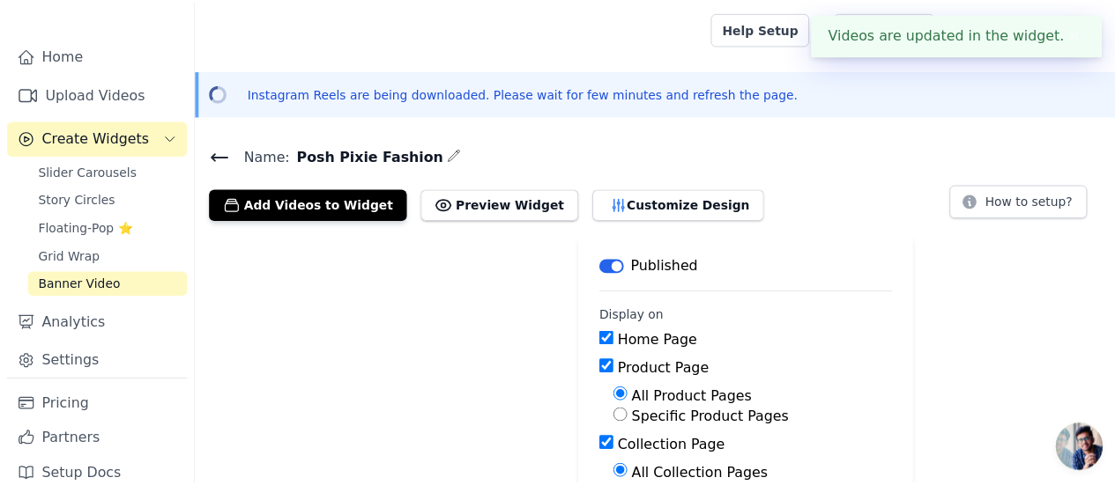
scroll to position [103, 0]
